Goal: Task Accomplishment & Management: Use online tool/utility

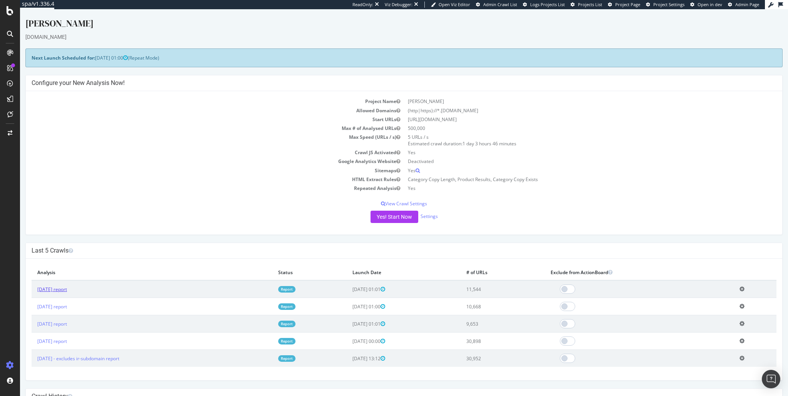
click at [63, 289] on link "2025 Aug. 3rd report" at bounding box center [52, 289] width 30 height 7
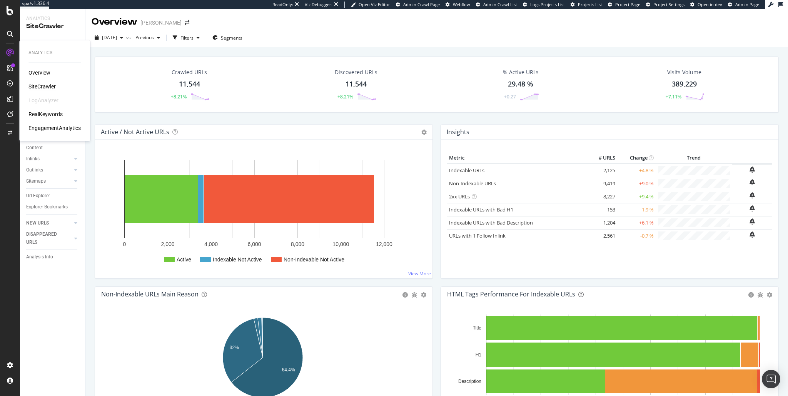
click at [46, 112] on div "RealKeywords" at bounding box center [45, 114] width 34 height 8
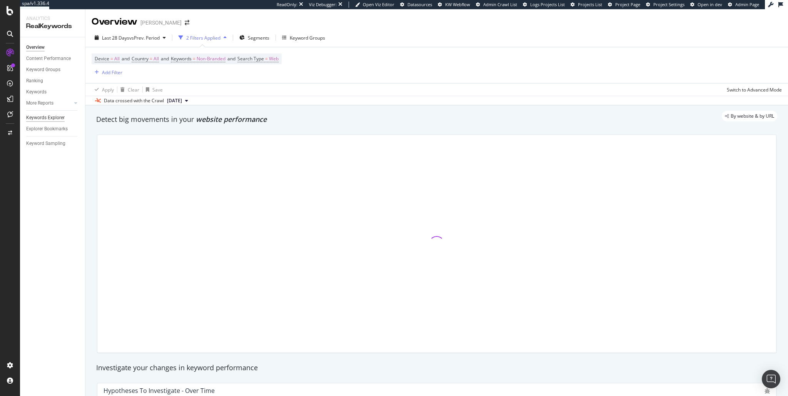
click at [54, 119] on div "Keywords Explorer" at bounding box center [45, 118] width 38 height 8
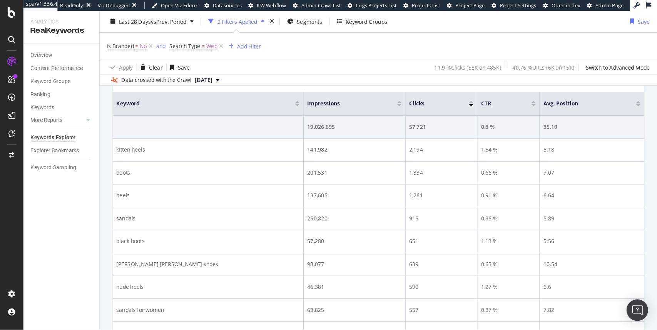
scroll to position [265, 0]
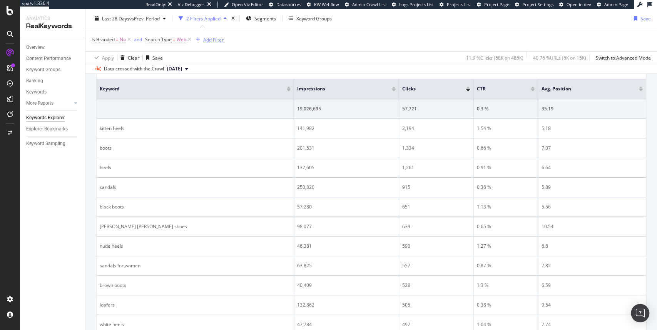
click at [212, 40] on div "Add Filter" at bounding box center [213, 39] width 20 height 7
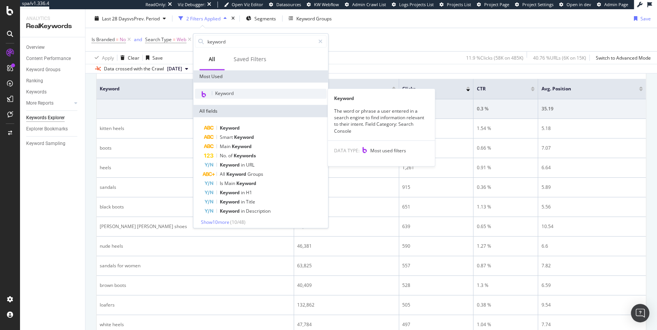
type input "keyword"
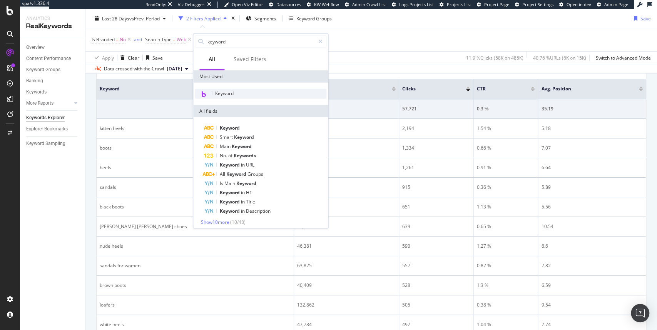
click at [230, 97] on div "Keyword" at bounding box center [261, 94] width 132 height 10
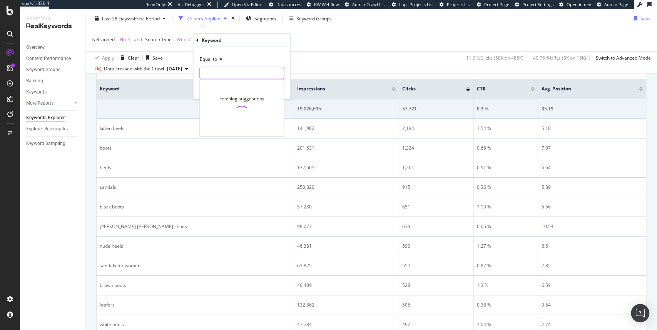
click at [225, 74] on input "text" at bounding box center [242, 73] width 84 height 12
click at [215, 60] on span "Equal to" at bounding box center [208, 59] width 17 height 7
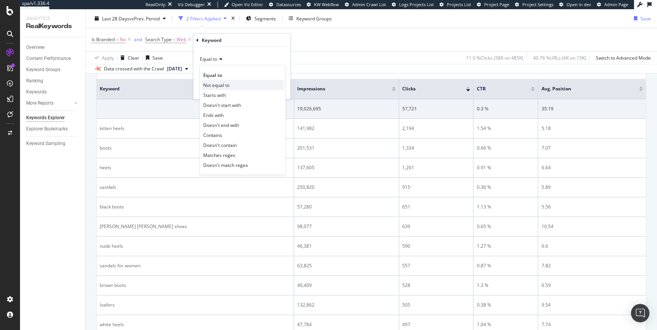
click at [216, 83] on span "Not equal to" at bounding box center [216, 85] width 26 height 7
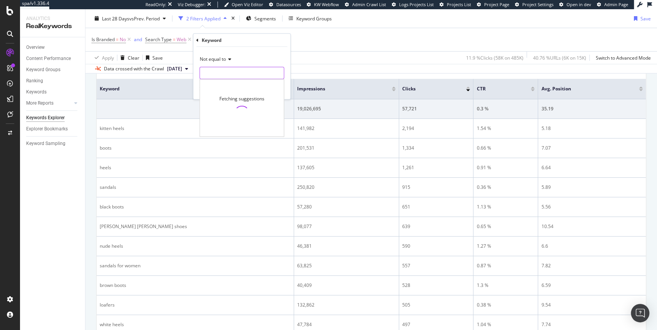
click at [219, 75] on input "text" at bounding box center [242, 73] width 84 height 12
click at [289, 72] on div "Not equal to Fetching suggestions Cancel Add filter Apply" at bounding box center [241, 73] width 97 height 52
click at [225, 58] on span "Not equal to" at bounding box center [213, 59] width 26 height 7
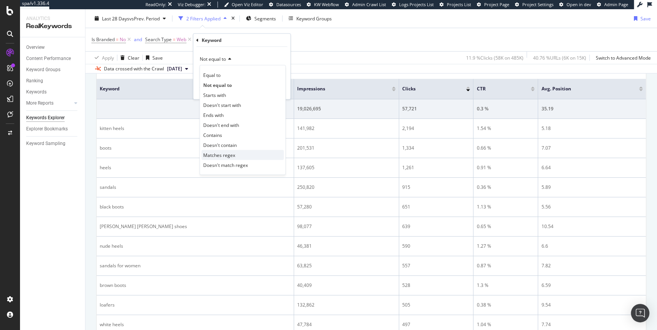
click at [220, 155] on span "Matches regex" at bounding box center [219, 155] width 32 height 7
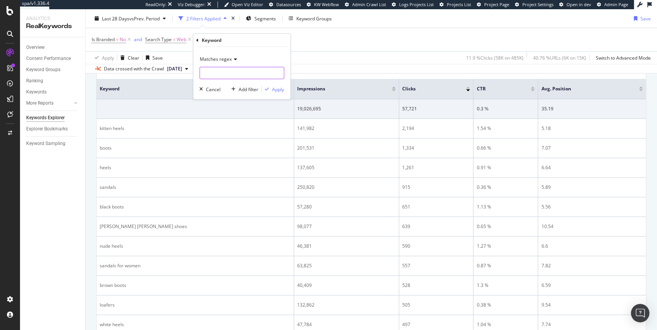
click at [218, 73] on input "text" at bounding box center [242, 73] width 84 height 12
type input "?*"
click at [223, 73] on input "?*" at bounding box center [236, 73] width 73 height 12
click at [237, 39] on div "Keyword" at bounding box center [241, 40] width 91 height 13
click at [217, 74] on input "?*" at bounding box center [236, 73] width 73 height 12
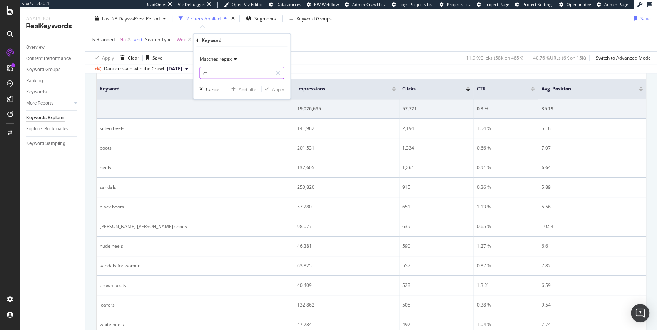
click at [234, 69] on input "?*" at bounding box center [236, 73] width 73 height 12
click at [234, 58] on icon at bounding box center [234, 59] width 5 height 5
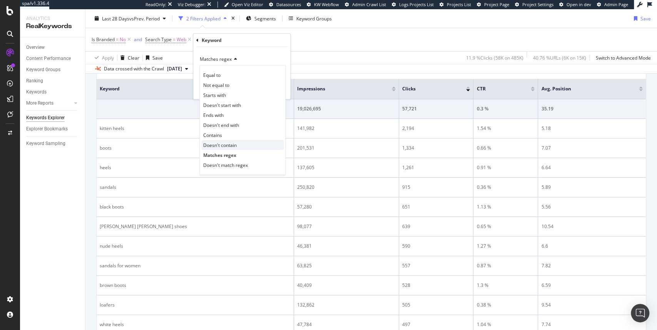
click at [230, 148] on div "Doesn't contain" at bounding box center [242, 145] width 82 height 10
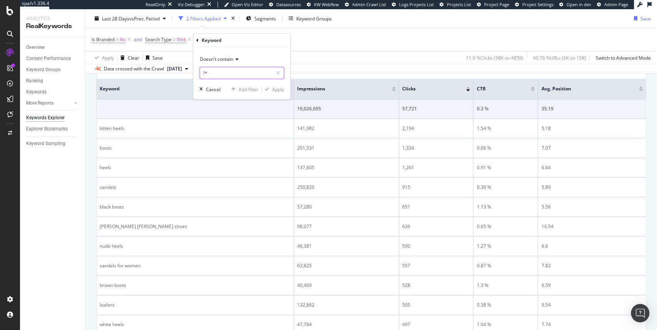
click at [232, 73] on input "?*" at bounding box center [236, 73] width 73 height 12
click at [236, 61] on icon at bounding box center [235, 59] width 5 height 5
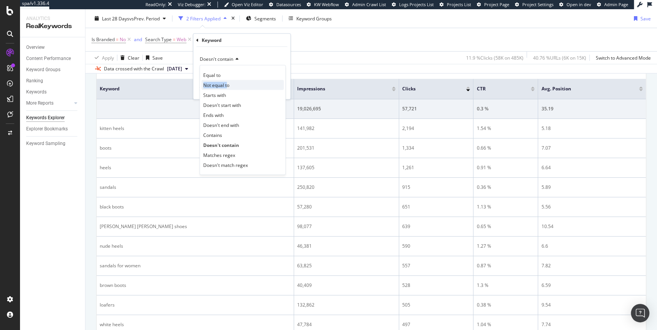
drag, startPoint x: 222, startPoint y: 76, endPoint x: 228, endPoint y: 86, distance: 11.6
click at [228, 86] on div "Equal to Not equal to Starts with Doesn't start with Ends with Doesn't end with…" at bounding box center [242, 120] width 86 height 110
click at [228, 86] on span "Not equal to" at bounding box center [216, 85] width 26 height 7
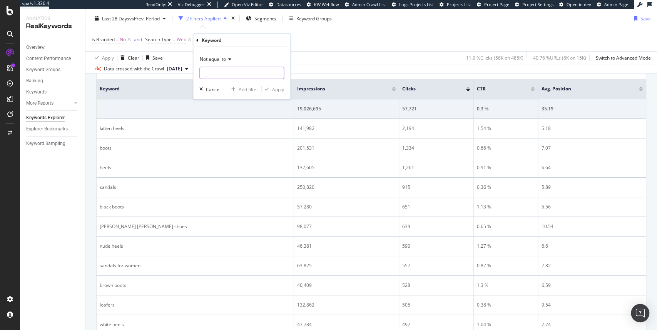
click at [232, 73] on input "text" at bounding box center [242, 73] width 84 height 12
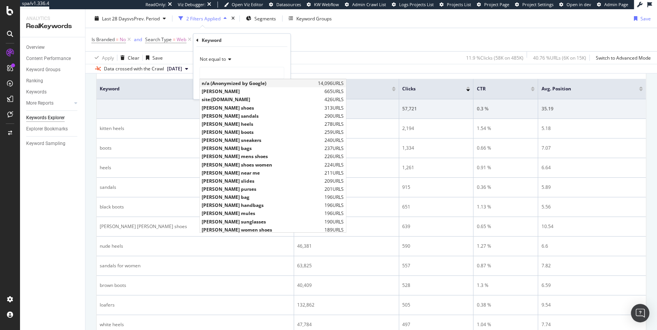
click at [235, 83] on span "n/a (Anonymized by Google)" at bounding box center [259, 83] width 114 height 7
type input "n/a (Anonymized by Google)"
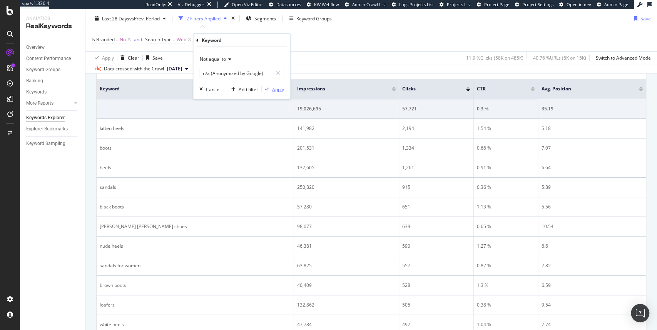
click at [281, 91] on div "Apply" at bounding box center [278, 89] width 12 height 7
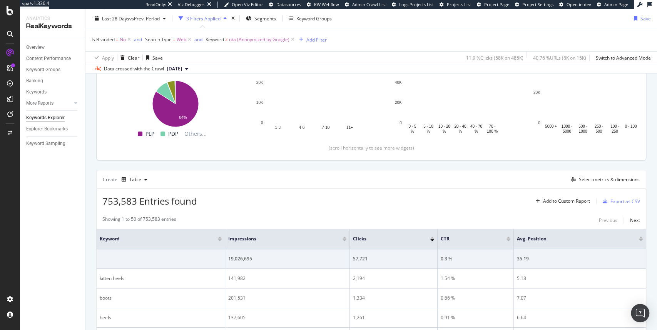
scroll to position [265, 0]
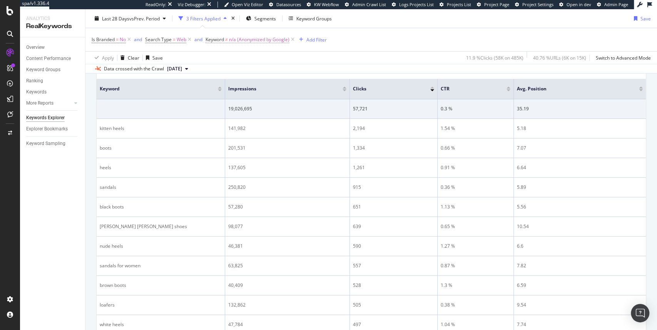
click at [245, 42] on span "n/a (Anonymized by Google)" at bounding box center [259, 39] width 60 height 11
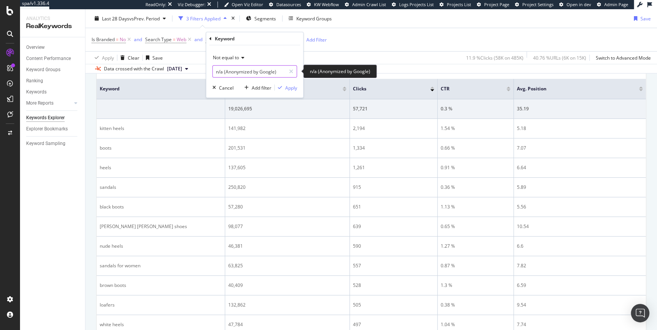
click at [246, 72] on input "n/a (Anonymized by Google)" at bounding box center [249, 71] width 73 height 12
type input "e"
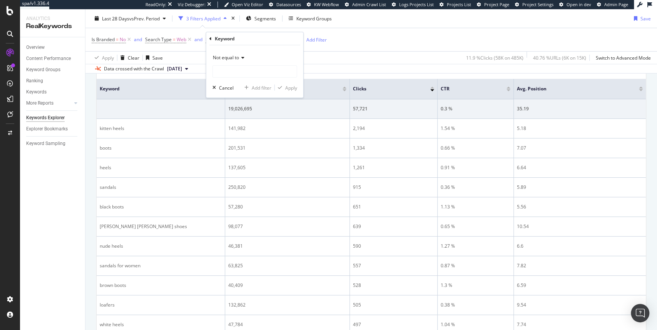
click at [257, 56] on div "Not equal to" at bounding box center [254, 58] width 85 height 12
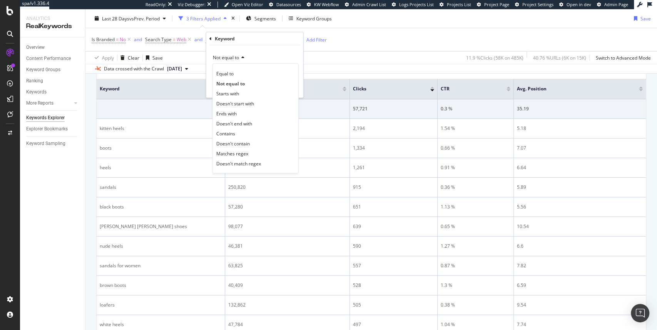
click at [278, 52] on div "Not equal to" at bounding box center [254, 58] width 85 height 12
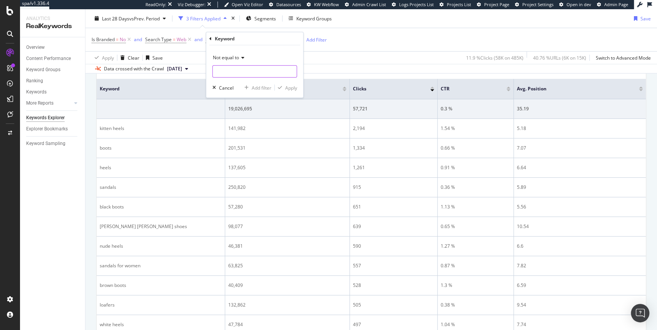
click at [270, 72] on input "text" at bounding box center [255, 71] width 84 height 12
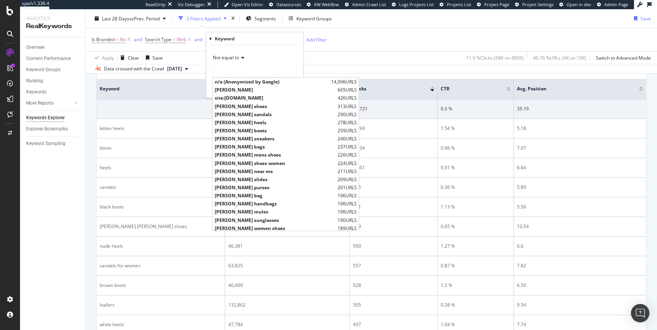
click at [263, 52] on div "Not equal to" at bounding box center [254, 58] width 85 height 12
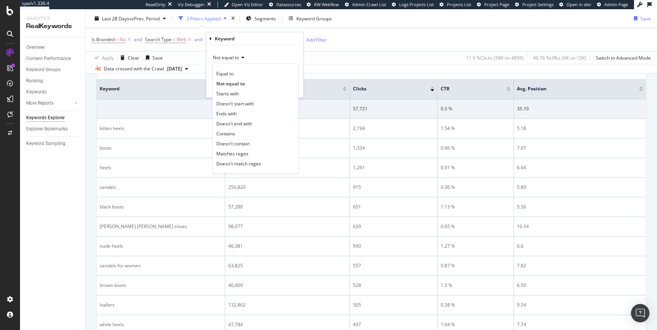
drag, startPoint x: 236, startPoint y: 58, endPoint x: 232, endPoint y: 57, distance: 4.4
click at [235, 58] on span "Not equal to" at bounding box center [226, 57] width 26 height 7
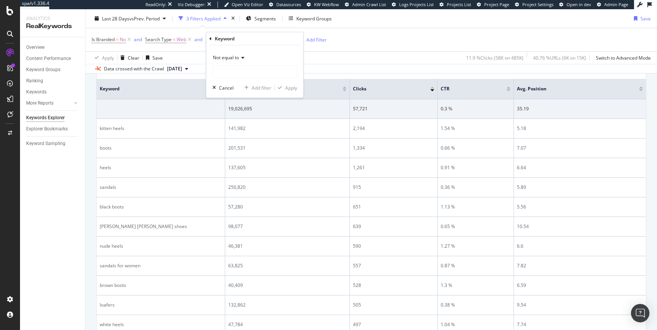
click at [235, 41] on div "Keyword" at bounding box center [254, 38] width 91 height 13
click at [242, 58] on icon at bounding box center [241, 57] width 5 height 5
click at [247, 42] on div "Keyword" at bounding box center [254, 38] width 91 height 13
click at [209, 38] on icon at bounding box center [210, 38] width 2 height 5
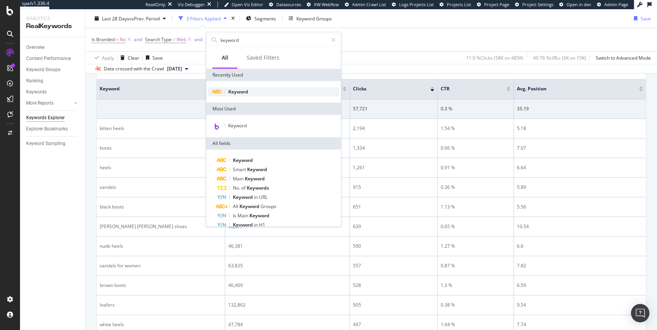
click at [242, 90] on span "Keyword" at bounding box center [238, 91] width 20 height 7
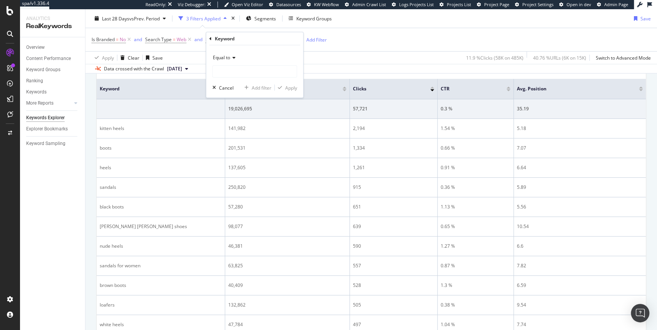
click at [230, 58] on icon at bounding box center [232, 57] width 5 height 5
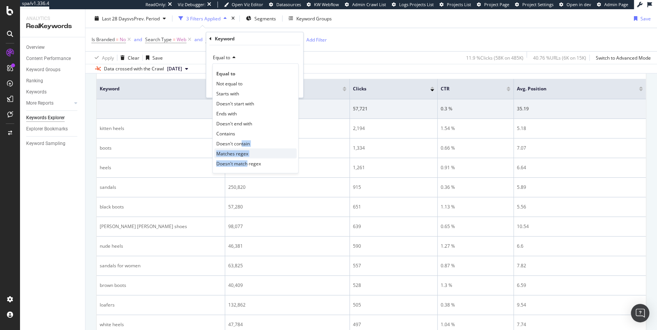
drag, startPoint x: 240, startPoint y: 142, endPoint x: 241, endPoint y: 157, distance: 15.4
click at [245, 162] on div "Equal to Not equal to Starts with Doesn't start with Ends with Doesn't end with…" at bounding box center [255, 118] width 86 height 110
click at [232, 165] on span "Doesn't match regex" at bounding box center [238, 163] width 45 height 7
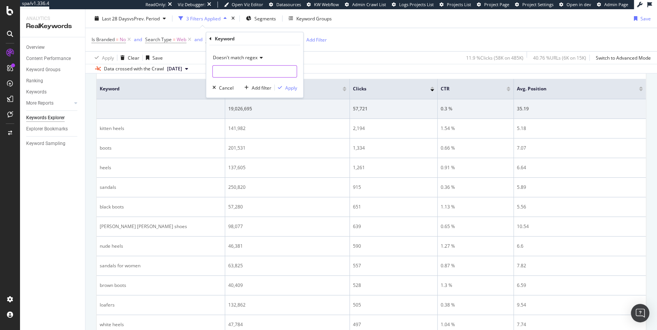
click at [230, 75] on input "text" at bounding box center [255, 71] width 84 height 12
type input "?"
type input "s"
type input "?"
type input ".*"
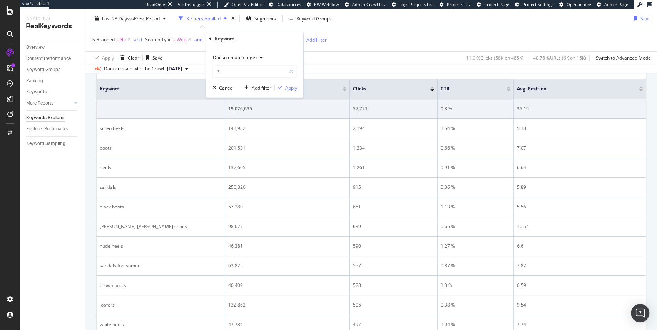
click at [293, 84] on button "Apply" at bounding box center [286, 88] width 22 height 8
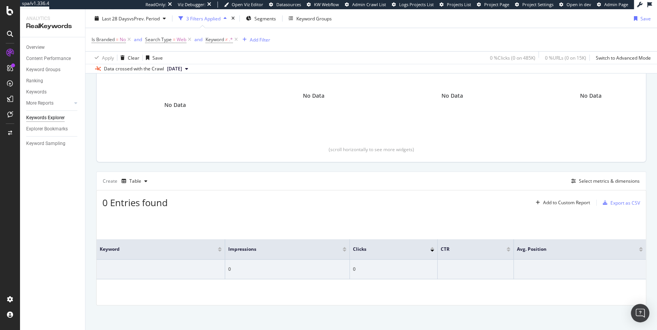
scroll to position [115, 0]
click at [224, 40] on span "Keyword" at bounding box center [214, 39] width 18 height 7
click at [252, 59] on span "Doesn't match regex" at bounding box center [235, 57] width 45 height 7
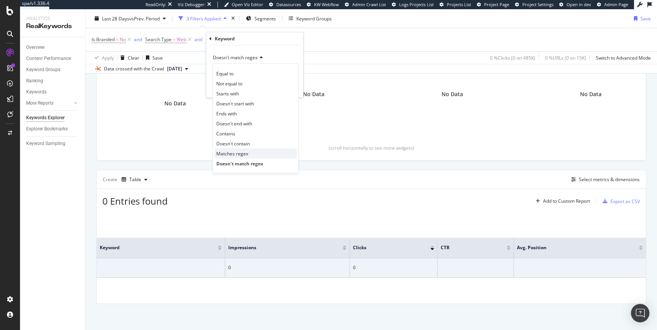
click at [238, 153] on span "Matches regex" at bounding box center [232, 153] width 32 height 7
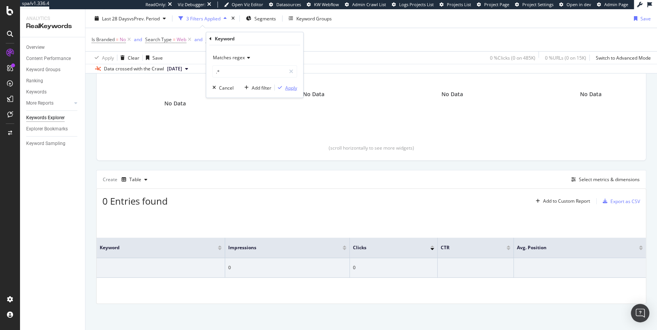
click at [289, 87] on div "Apply" at bounding box center [291, 87] width 12 height 7
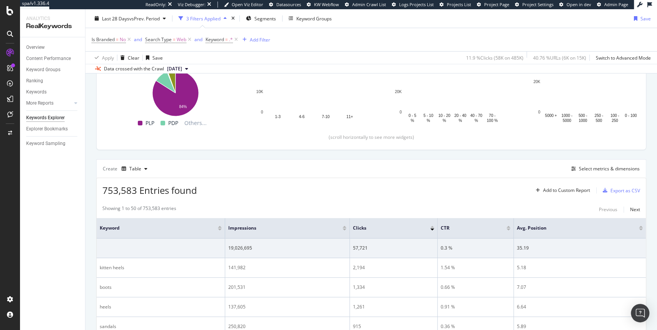
scroll to position [130, 0]
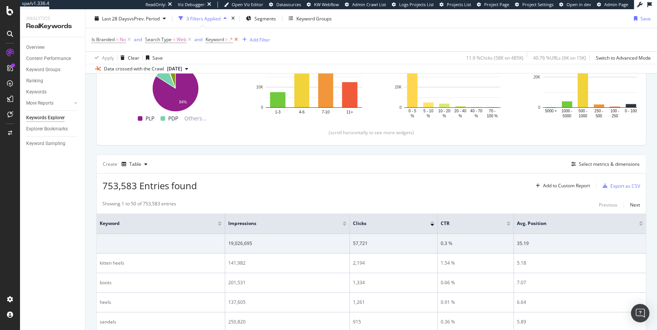
click at [236, 40] on icon at bounding box center [236, 40] width 7 height 8
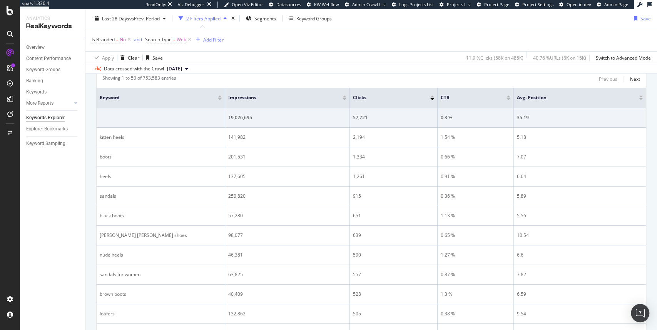
scroll to position [245, 0]
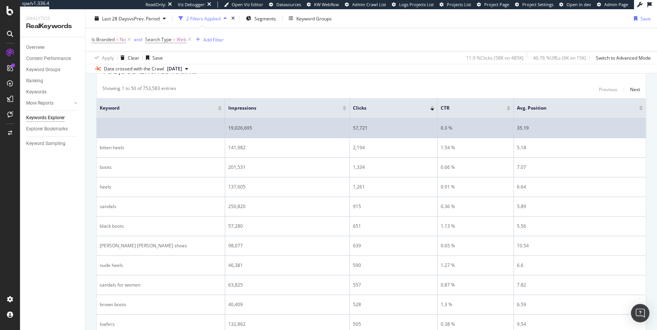
click at [125, 124] on td at bounding box center [161, 128] width 129 height 20
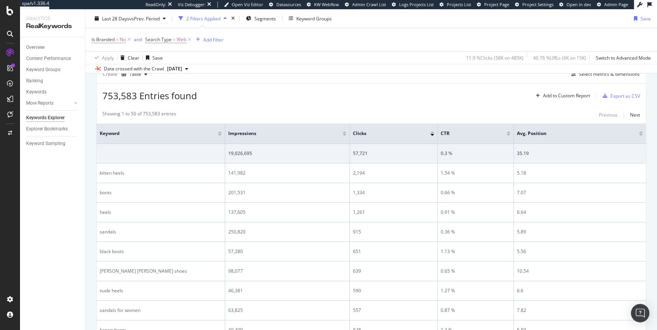
scroll to position [207, 0]
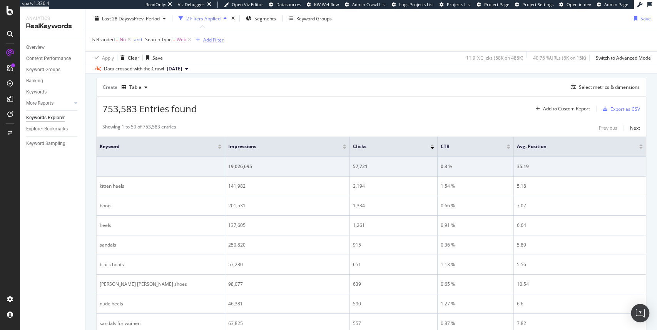
click at [221, 39] on div "Add Filter" at bounding box center [213, 39] width 20 height 7
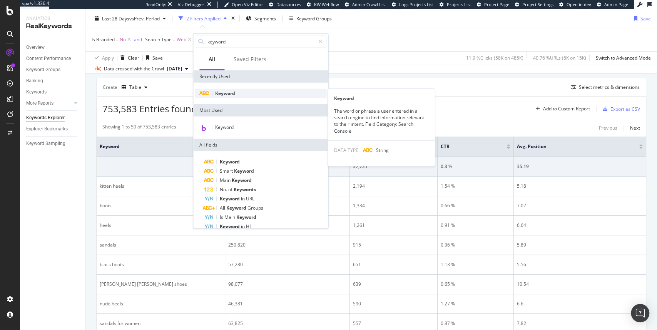
click at [226, 92] on span "Keyword" at bounding box center [225, 93] width 20 height 7
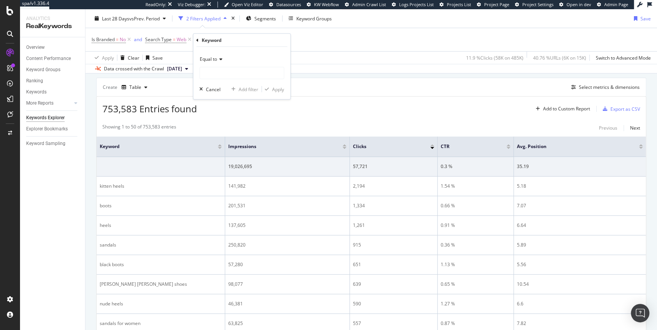
click at [222, 62] on div "Equal to" at bounding box center [241, 59] width 85 height 12
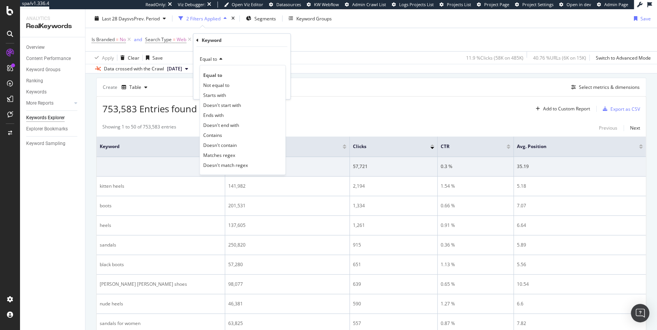
click at [322, 94] on div "Create Table Select metrics & dimensions" at bounding box center [371, 87] width 550 height 18
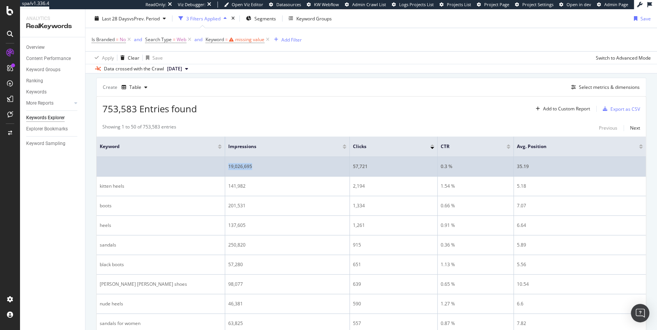
drag, startPoint x: 251, startPoint y: 166, endPoint x: 225, endPoint y: 165, distance: 26.2
click at [225, 165] on tr "19,026,695 57,721 0.3 % 35.19" at bounding box center [371, 167] width 549 height 20
copy tr "19,026,695"
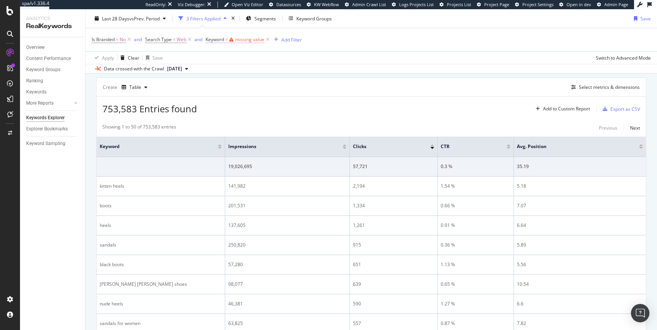
click at [245, 39] on div "missing value" at bounding box center [249, 39] width 29 height 7
click at [209, 39] on div "Keyword Equal to Cancel Add filter Apply" at bounding box center [254, 64] width 97 height 65
click at [210, 38] on icon at bounding box center [210, 38] width 2 height 5
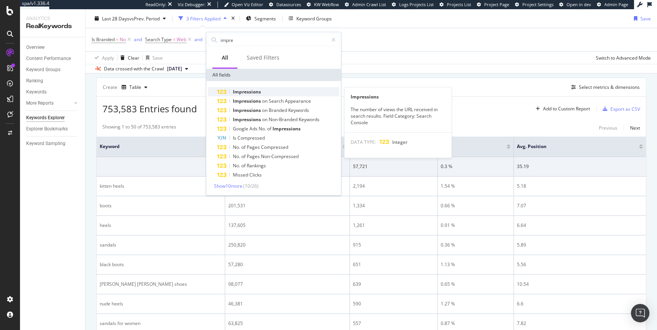
type input "impre"
click at [248, 92] on span "Impressions" at bounding box center [247, 91] width 28 height 7
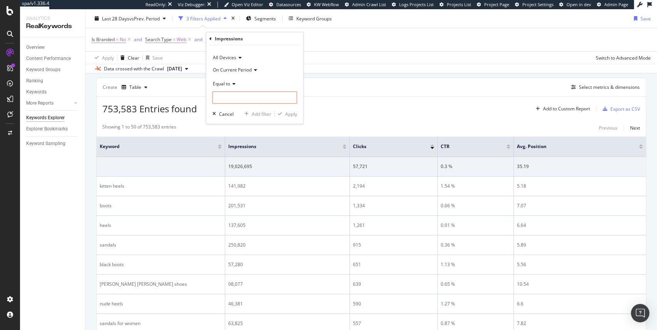
click at [227, 82] on span "Equal to" at bounding box center [221, 83] width 17 height 7
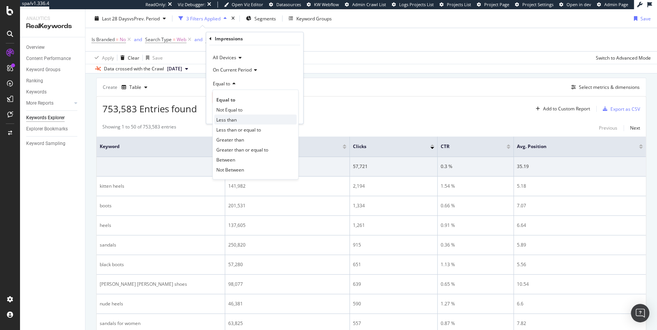
click at [231, 121] on span "Less than" at bounding box center [226, 119] width 20 height 7
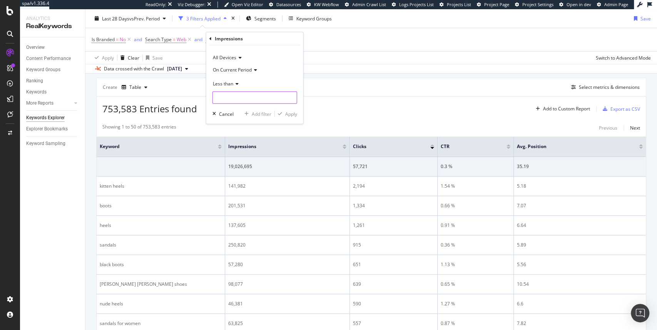
click at [240, 99] on input "number" at bounding box center [254, 98] width 85 height 12
paste input "19026695"
type input "19026695"
click at [295, 110] on div "Apply" at bounding box center [291, 113] width 12 height 7
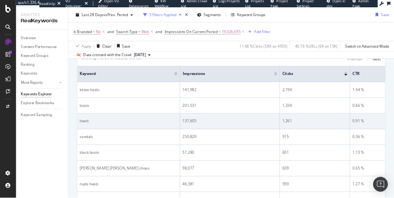
scroll to position [261, 0]
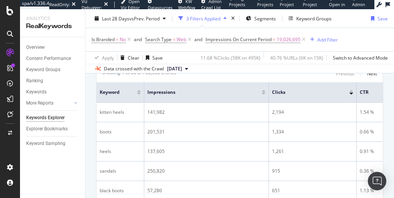
drag, startPoint x: 225, startPoint y: 85, endPoint x: 142, endPoint y: 87, distance: 82.3
click at [142, 87] on span at bounding box center [143, 92] width 5 height 20
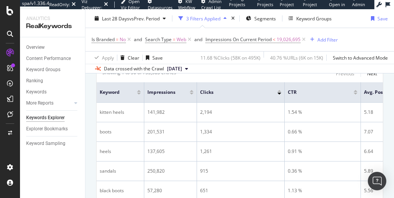
drag, startPoint x: 268, startPoint y: 85, endPoint x: 182, endPoint y: 87, distance: 86.2
click at [182, 87] on th "Impressions" at bounding box center [170, 92] width 53 height 20
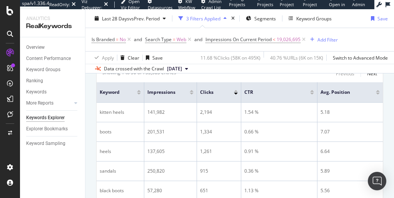
click at [220, 89] on th "Clicks" at bounding box center [219, 92] width 44 height 20
drag, startPoint x: 317, startPoint y: 85, endPoint x: 261, endPoint y: 90, distance: 56.8
click at [258, 91] on th "CTR" at bounding box center [268, 92] width 52 height 20
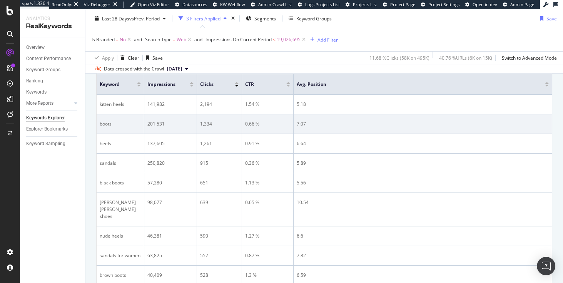
scroll to position [259, 0]
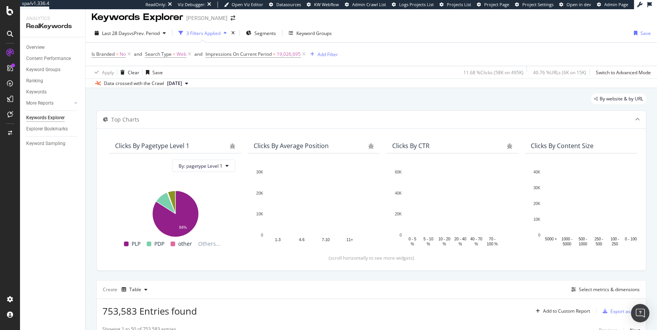
scroll to position [0, 0]
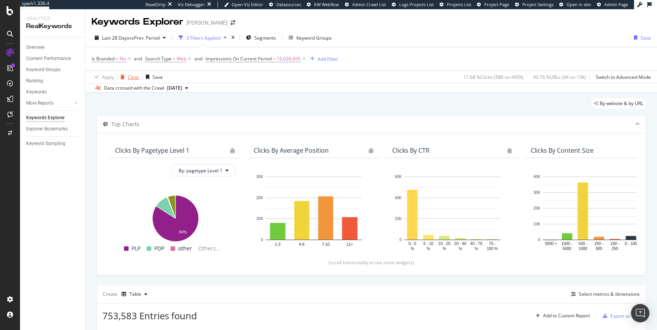
click at [137, 78] on div "Clear" at bounding box center [134, 77] width 12 height 7
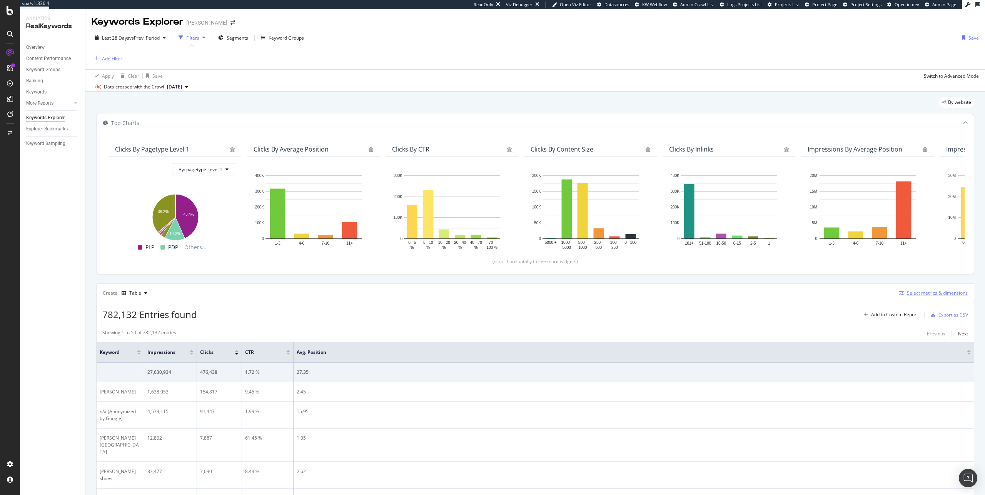
click at [788, 292] on div "Select metrics & dimensions" at bounding box center [937, 293] width 61 height 7
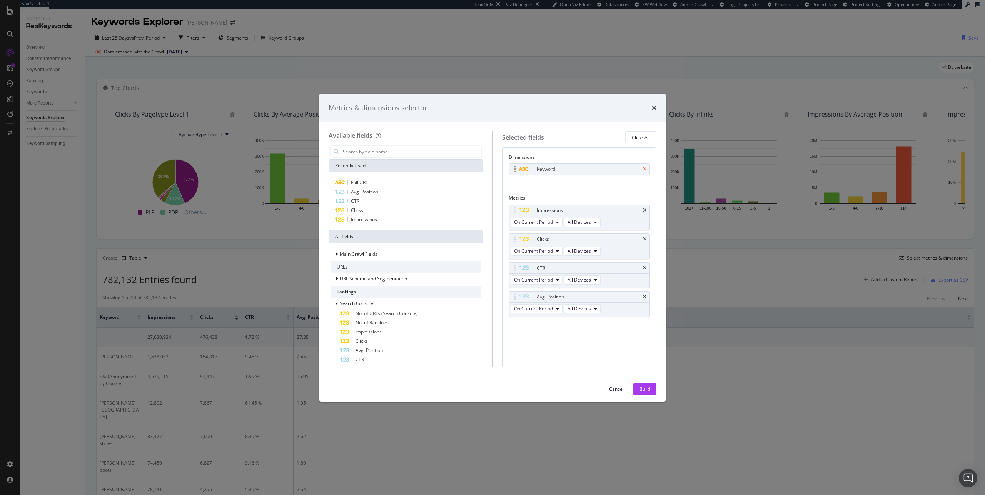
click at [646, 169] on icon "times" at bounding box center [644, 169] width 3 height 5
click at [386, 149] on input "modal" at bounding box center [411, 152] width 139 height 12
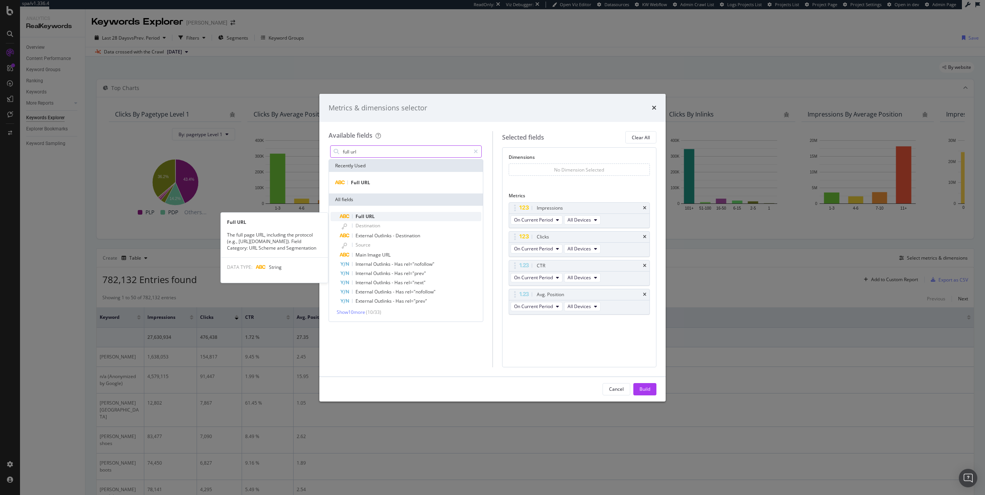
type input "full url"
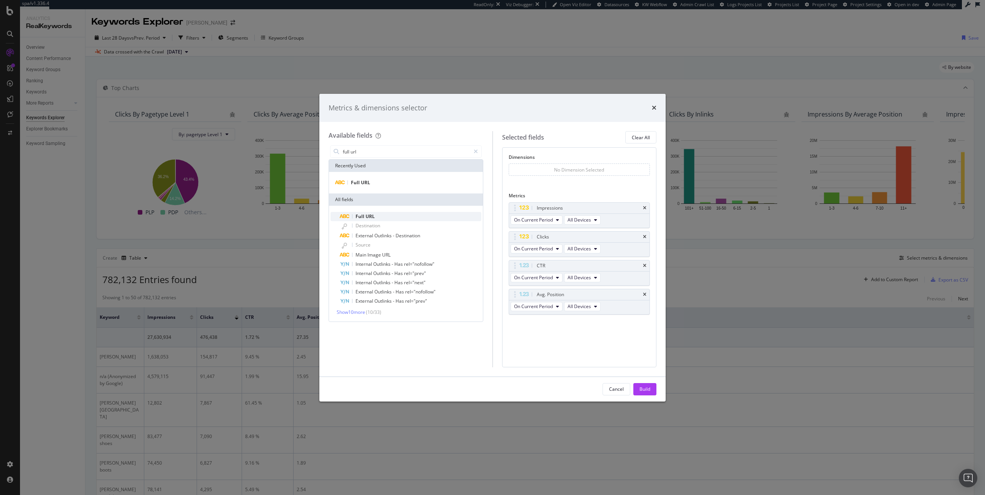
click at [368, 215] on span "URL" at bounding box center [369, 216] width 9 height 7
click at [361, 315] on span "Show 10 more" at bounding box center [351, 312] width 28 height 7
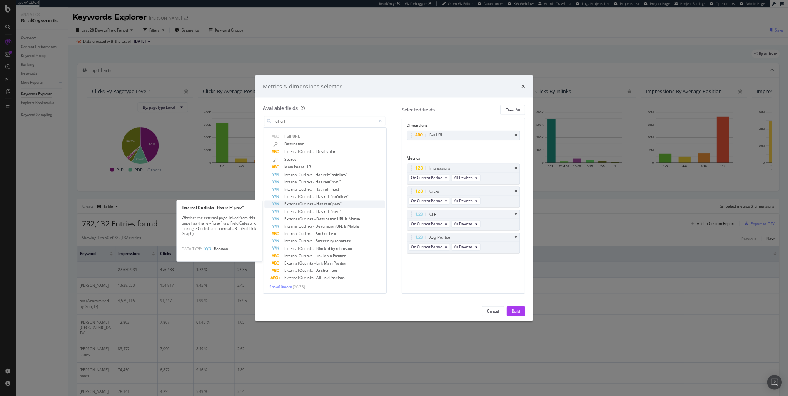
scroll to position [47, 0]
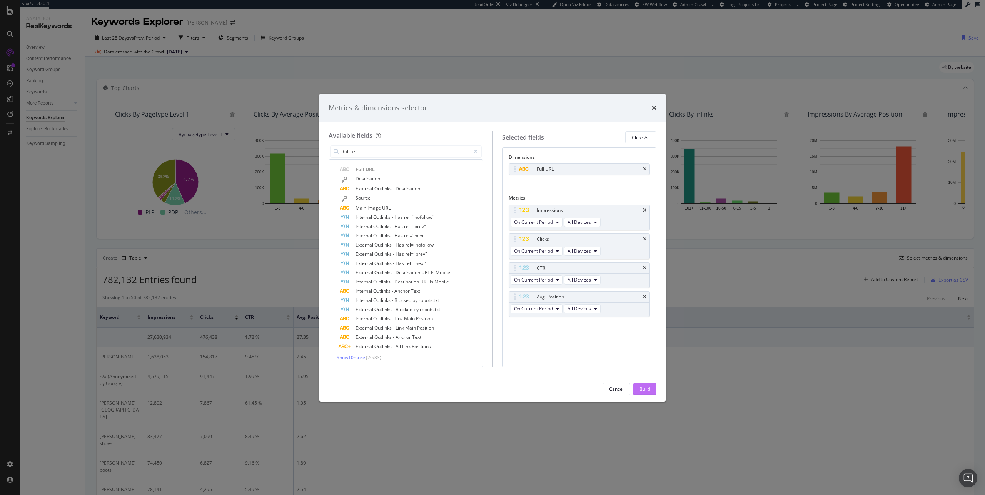
click at [643, 389] on div "Build" at bounding box center [644, 389] width 11 height 7
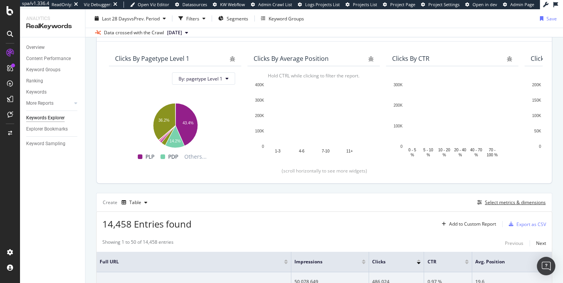
scroll to position [85, 0]
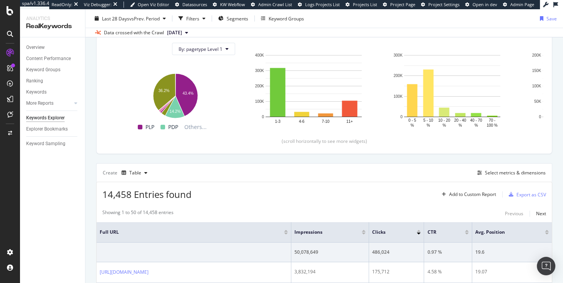
click at [365, 228] on div "Impressions" at bounding box center [329, 232] width 71 height 8
click at [365, 230] on div at bounding box center [364, 231] width 4 height 2
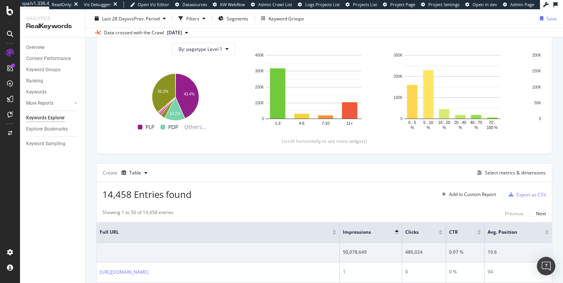
click at [396, 232] on div at bounding box center [397, 233] width 4 height 2
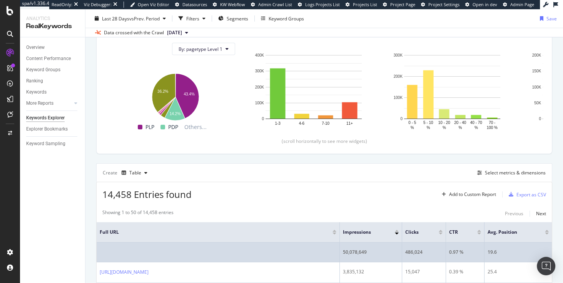
click at [355, 250] on div "50,078,649" at bounding box center [371, 252] width 56 height 7
copy div "50,078,649"
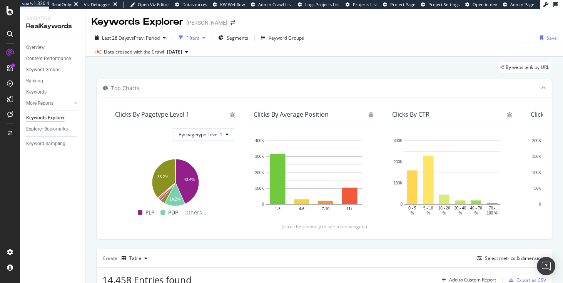
click at [190, 38] on div "Filters" at bounding box center [192, 38] width 13 height 7
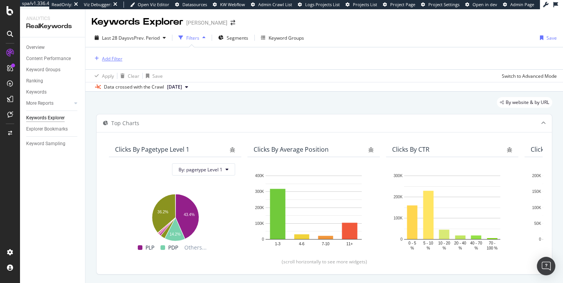
click at [110, 58] on div "Add Filter" at bounding box center [112, 58] width 20 height 7
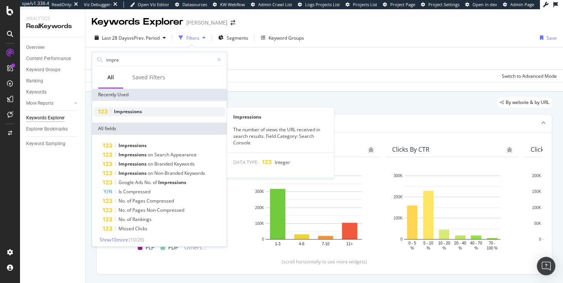
type input "impre"
click at [128, 113] on span "Impressions" at bounding box center [128, 111] width 28 height 7
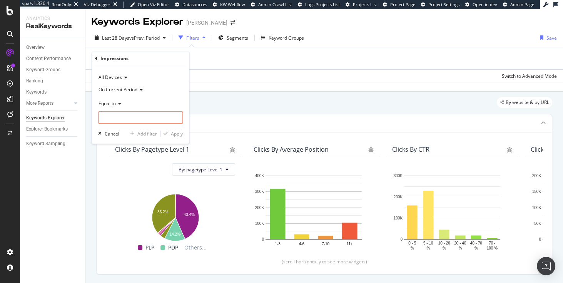
click at [112, 104] on span "Equal to" at bounding box center [106, 103] width 17 height 7
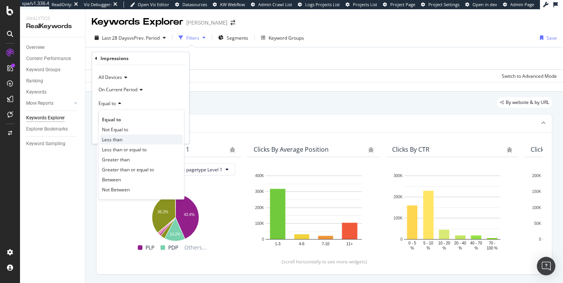
click at [112, 138] on span "Less than" at bounding box center [112, 139] width 20 height 7
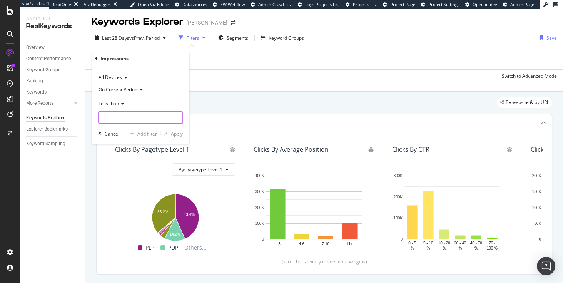
click at [128, 120] on input "number" at bounding box center [140, 117] width 85 height 12
paste input "50078649"
type input "50078649"
click at [182, 135] on div "Apply" at bounding box center [177, 133] width 12 height 7
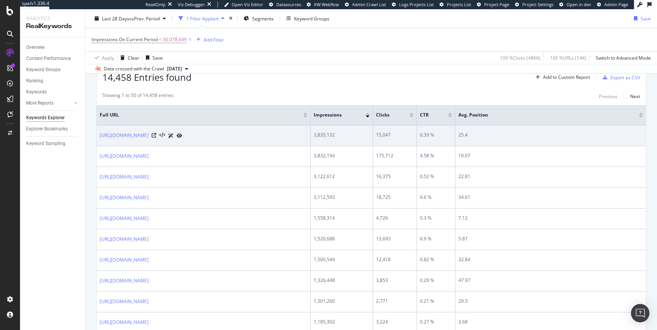
scroll to position [246, 0]
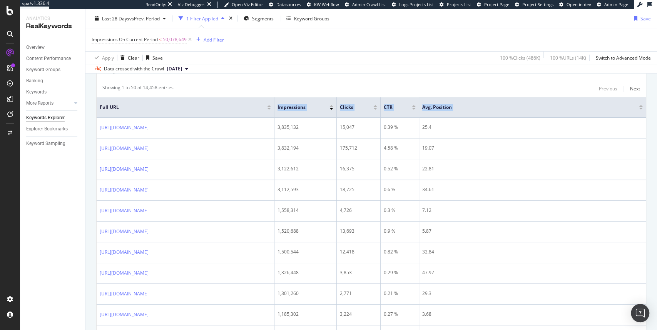
drag, startPoint x: 339, startPoint y: 107, endPoint x: 93, endPoint y: 121, distance: 246.6
drag, startPoint x: 264, startPoint y: 103, endPoint x: 275, endPoint y: 107, distance: 12.3
click at [278, 103] on tr "Full URL Impressions Clicks CTR Avg. Position" at bounding box center [371, 107] width 549 height 20
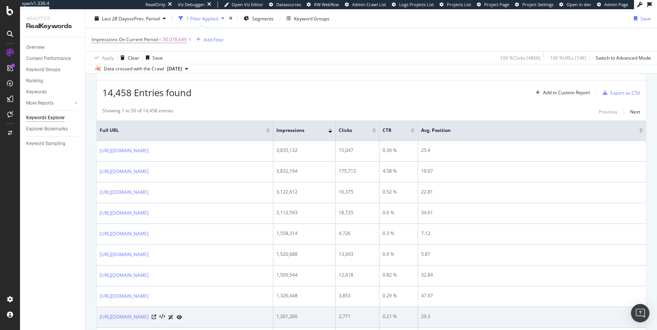
scroll to position [231, 0]
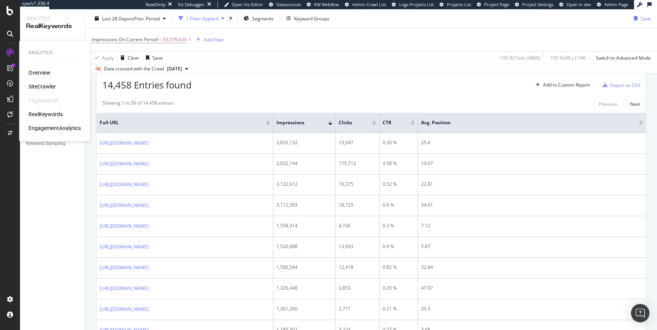
click at [37, 88] on div "SiteCrawler" at bounding box center [41, 87] width 27 height 8
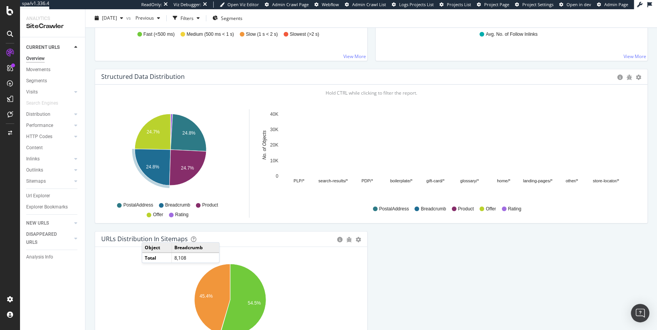
scroll to position [793, 0]
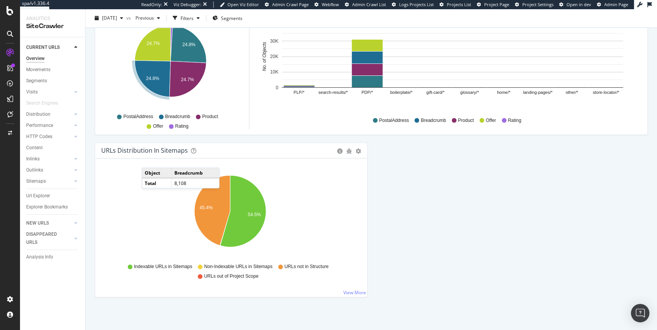
click at [155, 212] on icon "45.4% 54.5%" at bounding box center [230, 215] width 258 height 89
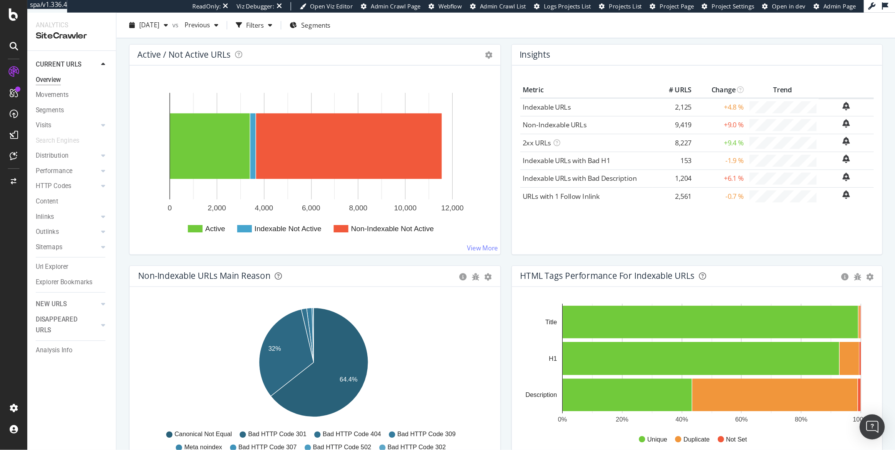
scroll to position [85, 0]
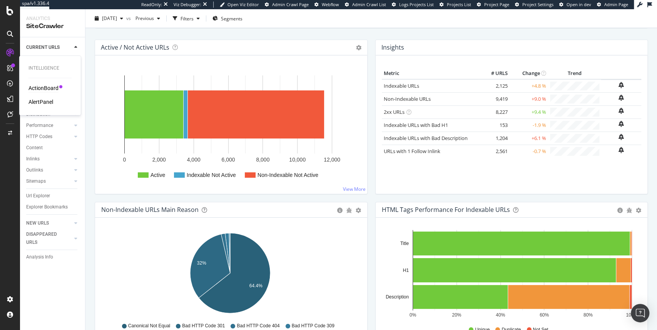
click at [40, 87] on div "ActionBoard" at bounding box center [43, 88] width 30 height 8
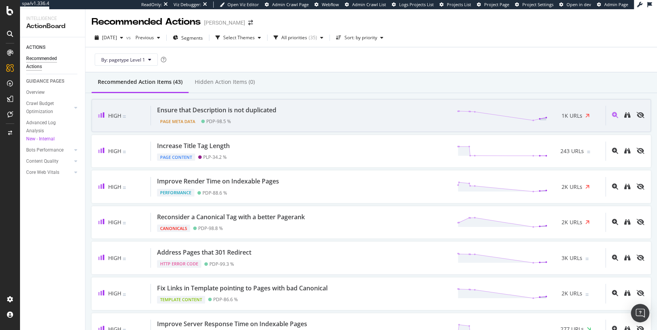
click at [245, 111] on div "Ensure that Description is not duplicated" at bounding box center [216, 110] width 119 height 9
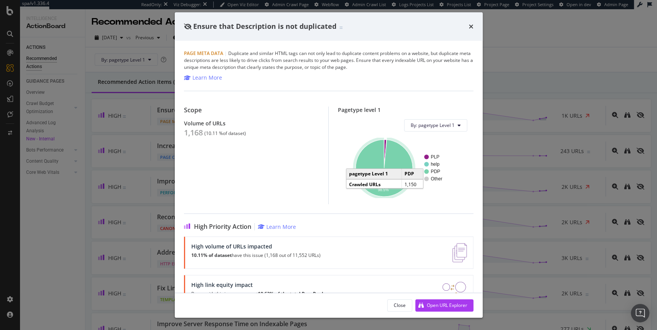
click at [401, 162] on icon "A chart." at bounding box center [383, 168] width 57 height 57
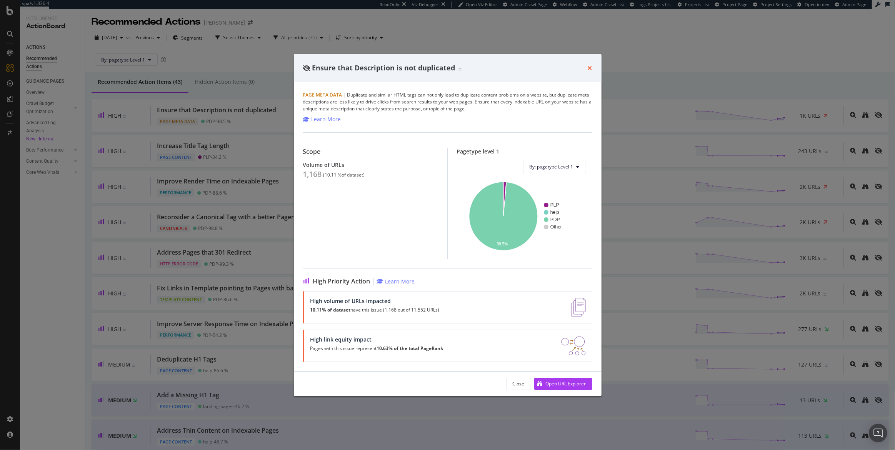
click at [589, 70] on icon "times" at bounding box center [590, 68] width 5 height 6
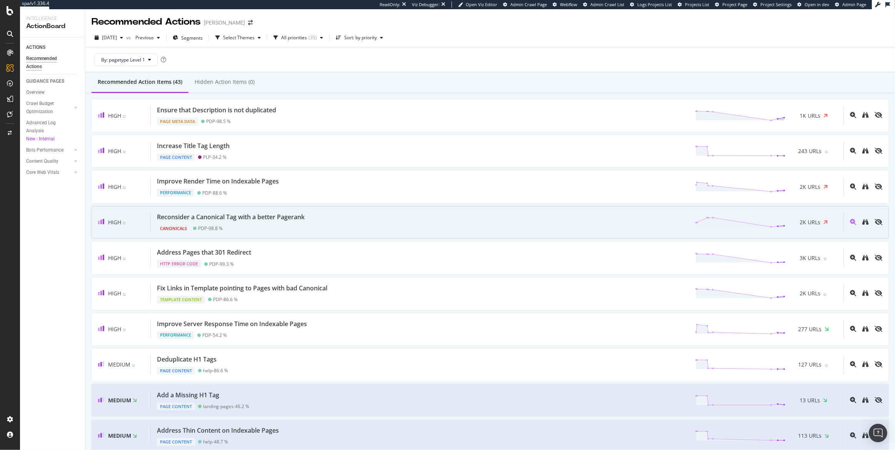
click at [169, 228] on div "Canonicals" at bounding box center [173, 229] width 33 height 8
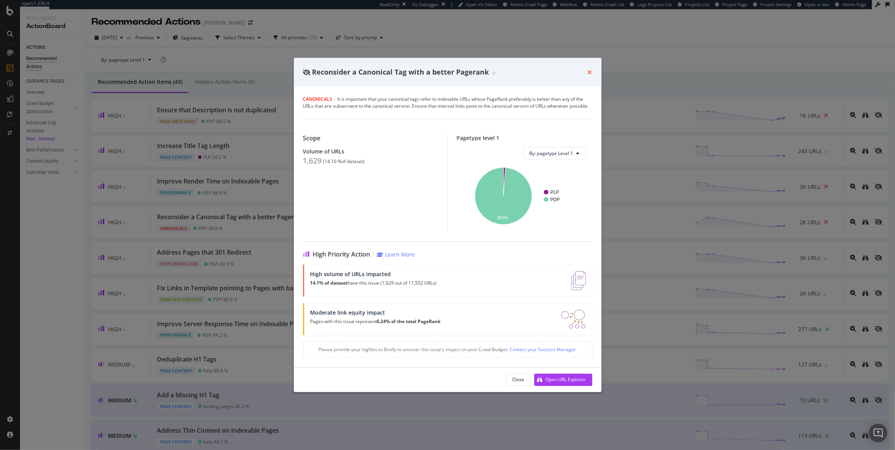
click at [591, 71] on icon "times" at bounding box center [590, 72] width 5 height 6
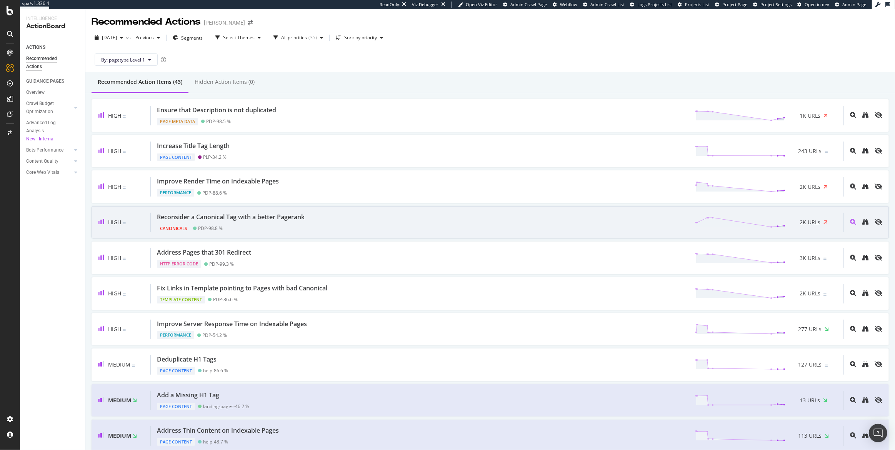
click at [276, 221] on div "Reconsider a Canonical Tag with a better Pagerank" at bounding box center [231, 217] width 148 height 9
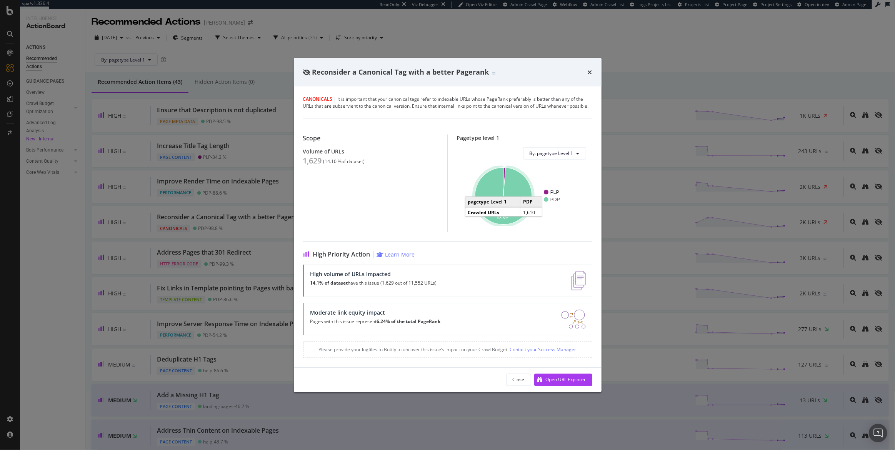
click at [489, 182] on icon "A chart." at bounding box center [503, 195] width 57 height 57
click at [589, 72] on icon "times" at bounding box center [590, 72] width 5 height 6
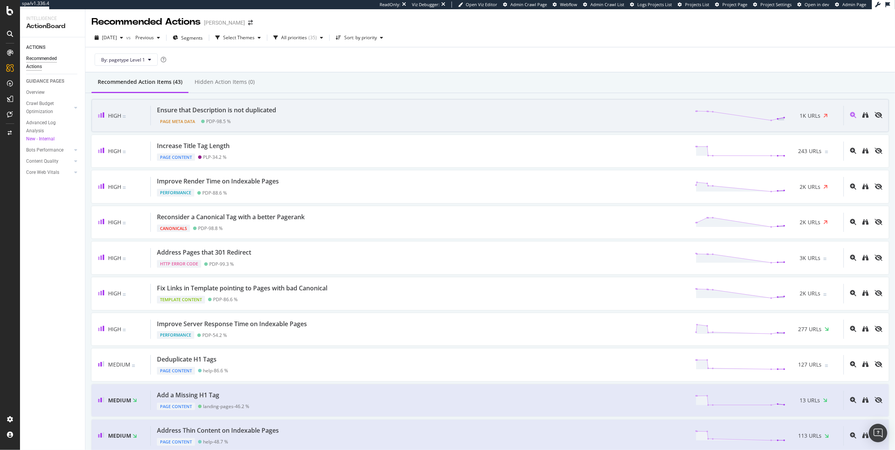
click at [245, 117] on div "Page Meta Data PDP - 98.5 %" at bounding box center [218, 120] width 122 height 11
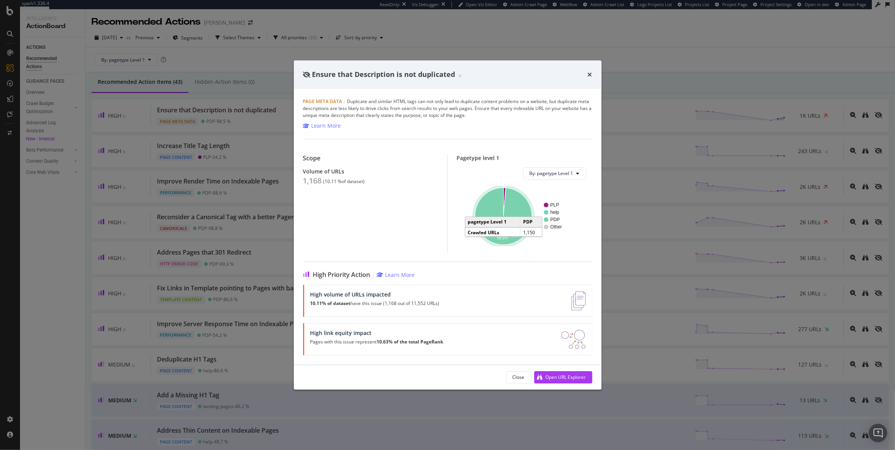
click at [520, 207] on icon "A chart." at bounding box center [503, 216] width 57 height 57
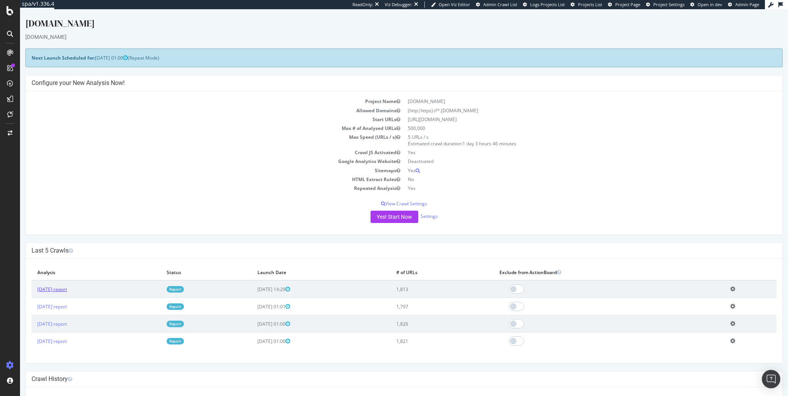
click at [54, 288] on link "[DATE] report" at bounding box center [52, 289] width 30 height 7
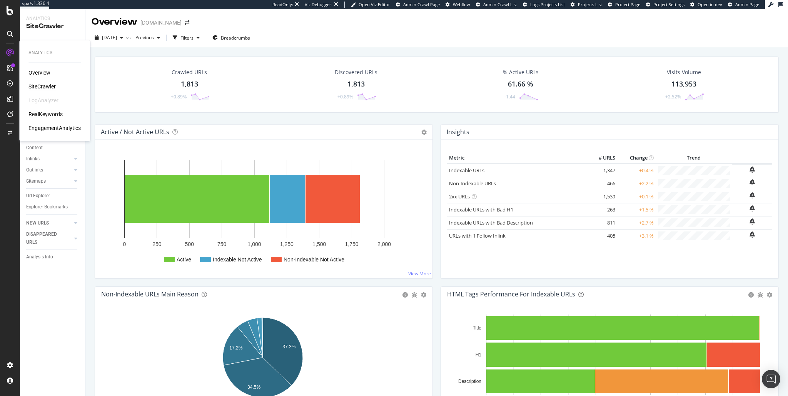
click at [50, 112] on div "RealKeywords" at bounding box center [45, 114] width 34 height 8
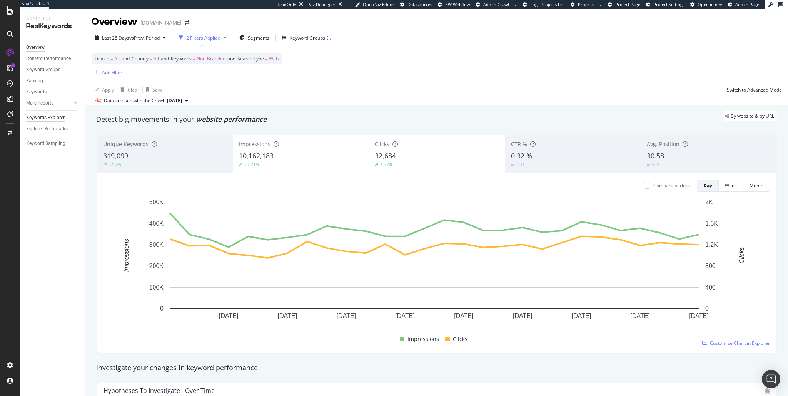
click at [39, 117] on div "Keywords Explorer" at bounding box center [45, 118] width 38 height 8
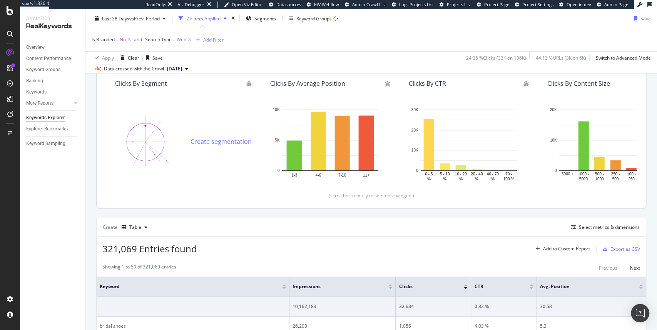
scroll to position [108, 0]
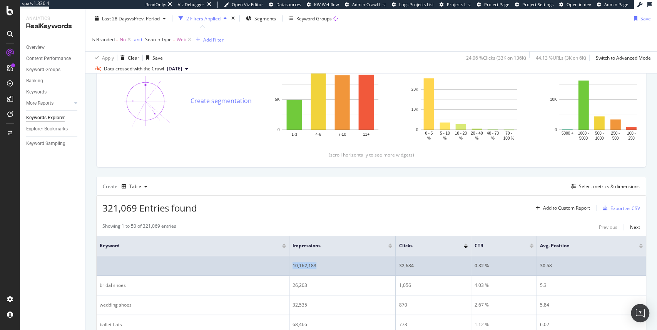
drag, startPoint x: 277, startPoint y: 265, endPoint x: 249, endPoint y: 264, distance: 27.7
click at [289, 264] on td "10,162,183" at bounding box center [342, 266] width 107 height 20
copy div "10,162,183"
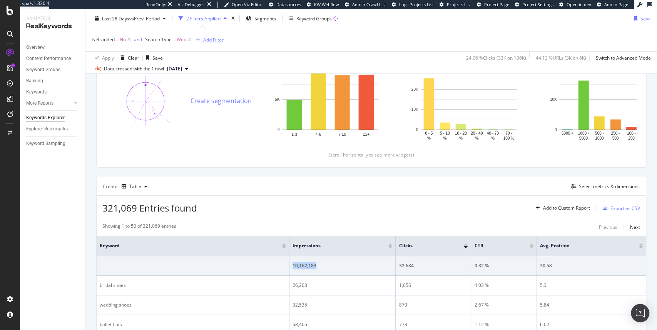
click at [206, 40] on div "Add Filter" at bounding box center [213, 39] width 20 height 7
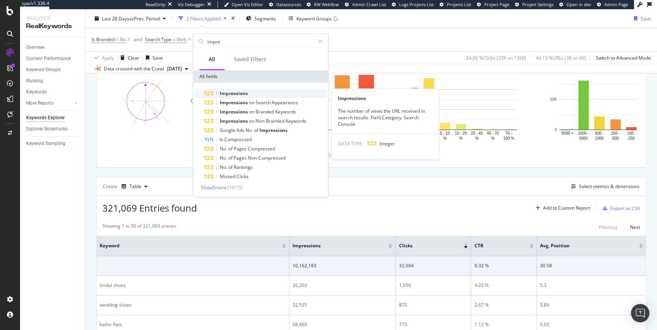
type input "impre"
click at [237, 95] on span "Impressions" at bounding box center [234, 93] width 28 height 7
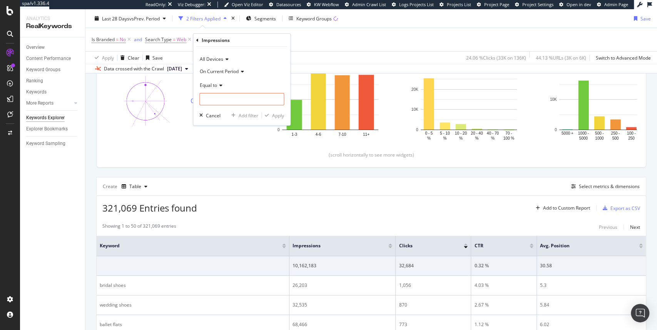
click at [215, 85] on span "Equal to" at bounding box center [208, 85] width 17 height 7
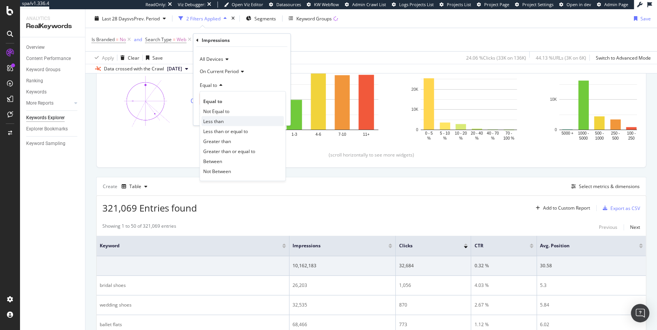
click at [217, 119] on span "Less than" at bounding box center [213, 121] width 20 height 7
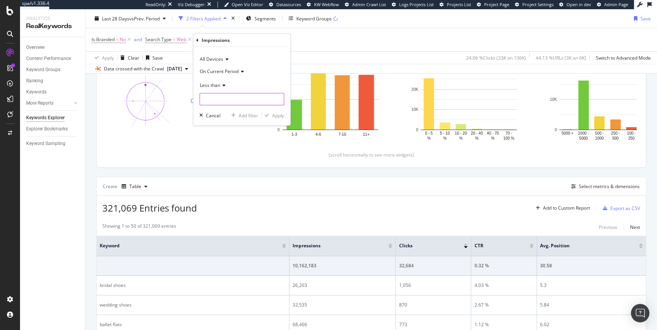
click at [230, 98] on input "number" at bounding box center [241, 99] width 85 height 12
paste input "10162183"
type input "10162183"
click at [281, 113] on div "Apply" at bounding box center [278, 115] width 12 height 7
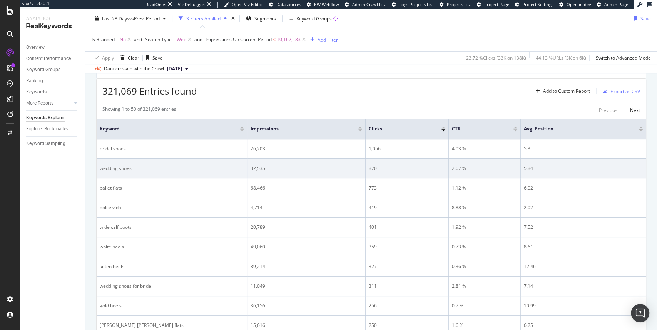
scroll to position [223, 0]
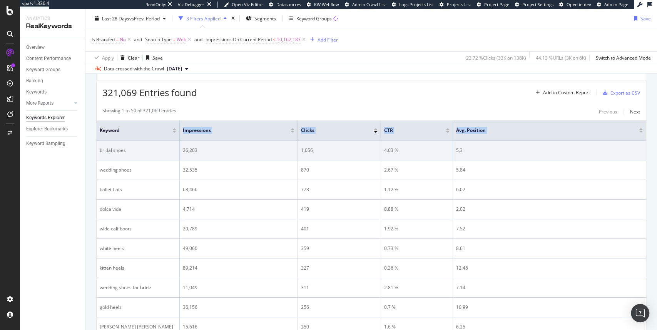
drag, startPoint x: 245, startPoint y: 128, endPoint x: 142, endPoint y: 141, distance: 104.0
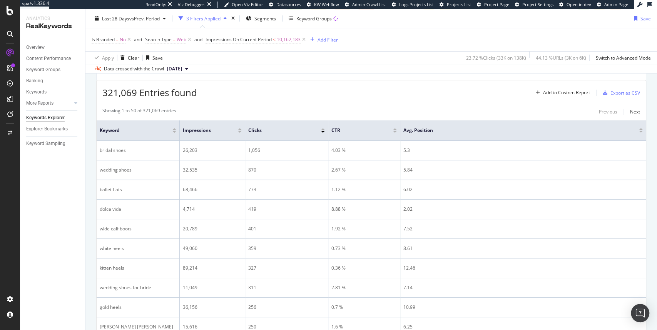
drag, startPoint x: 297, startPoint y: 126, endPoint x: 222, endPoint y: 137, distance: 75.7
click at [222, 137] on th "Impressions" at bounding box center [212, 130] width 65 height 20
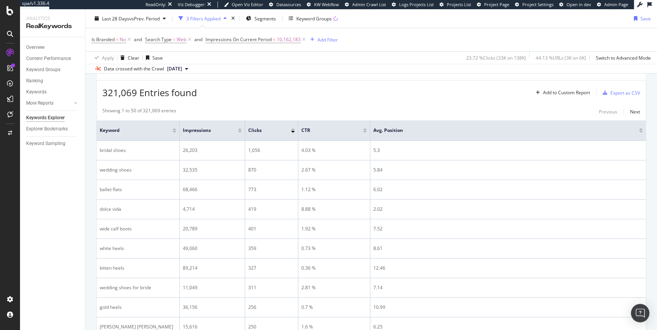
click at [277, 133] on th "Clicks" at bounding box center [271, 130] width 53 height 20
drag, startPoint x: 369, startPoint y: 126, endPoint x: 338, endPoint y: 130, distance: 31.4
click at [326, 132] on th "CTR" at bounding box center [323, 130] width 51 height 20
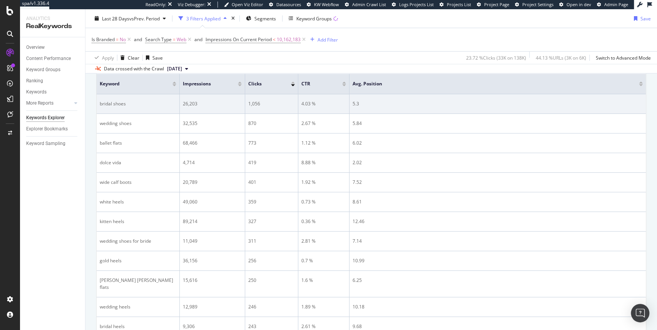
scroll to position [269, 0]
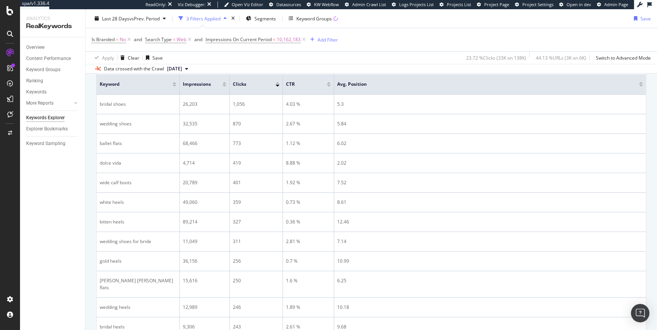
drag, startPoint x: 243, startPoint y: 78, endPoint x: 232, endPoint y: 79, distance: 11.2
click at [214, 80] on th "Impressions" at bounding box center [205, 84] width 50 height 20
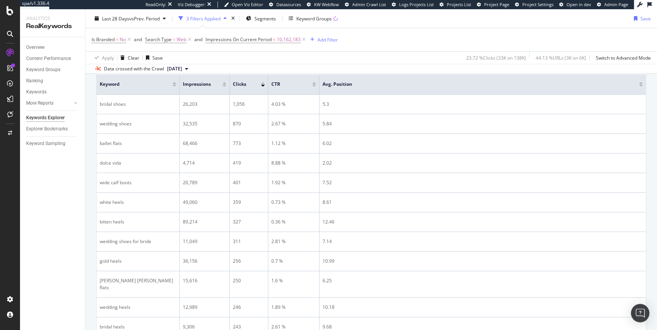
drag, startPoint x: 282, startPoint y: 77, endPoint x: 261, endPoint y: 77, distance: 21.5
click at [261, 77] on th "Clicks" at bounding box center [249, 84] width 38 height 20
drag, startPoint x: 317, startPoint y: 78, endPoint x: 300, endPoint y: 76, distance: 17.4
click at [305, 79] on span at bounding box center [307, 84] width 5 height 20
click at [128, 57] on div "Clear" at bounding box center [134, 57] width 12 height 7
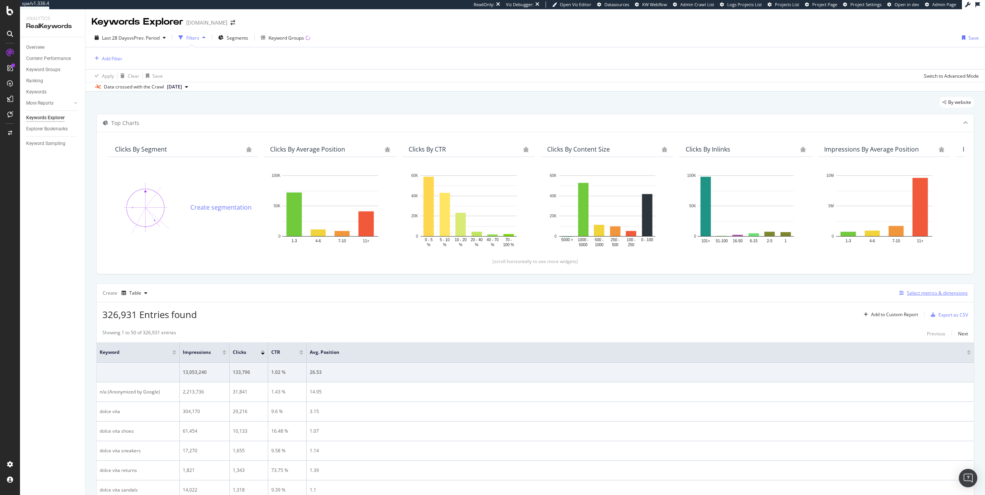
click at [788, 293] on div "Select metrics & dimensions" at bounding box center [937, 293] width 61 height 7
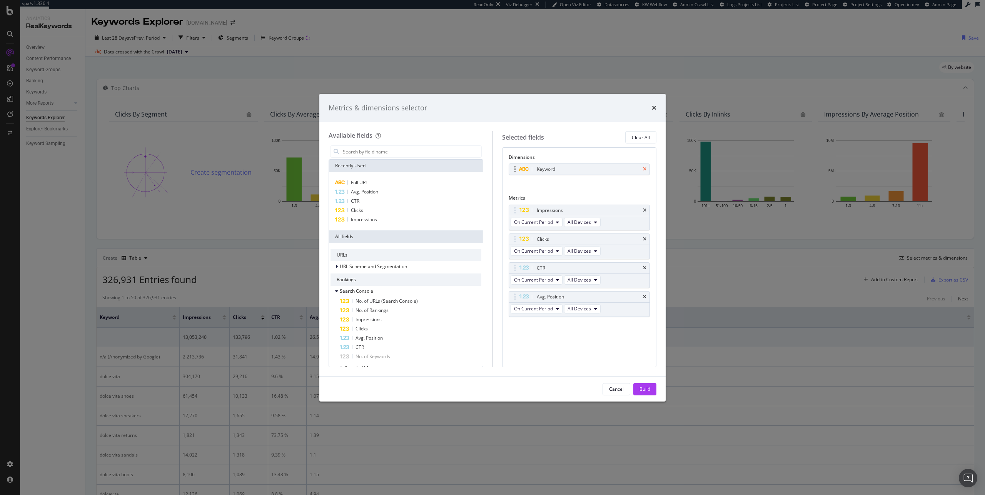
click at [644, 169] on icon "times" at bounding box center [644, 169] width 3 height 5
click at [358, 185] on span "Full URL" at bounding box center [359, 182] width 17 height 7
click at [646, 390] on div "Build" at bounding box center [644, 389] width 11 height 7
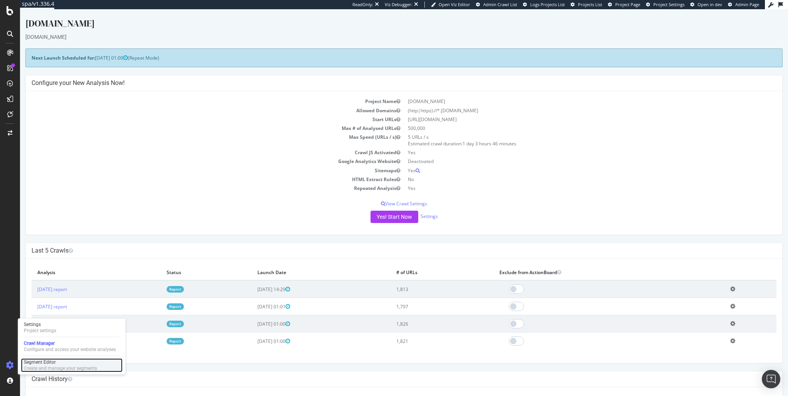
click at [42, 364] on div "Segment Editor" at bounding box center [60, 362] width 73 height 6
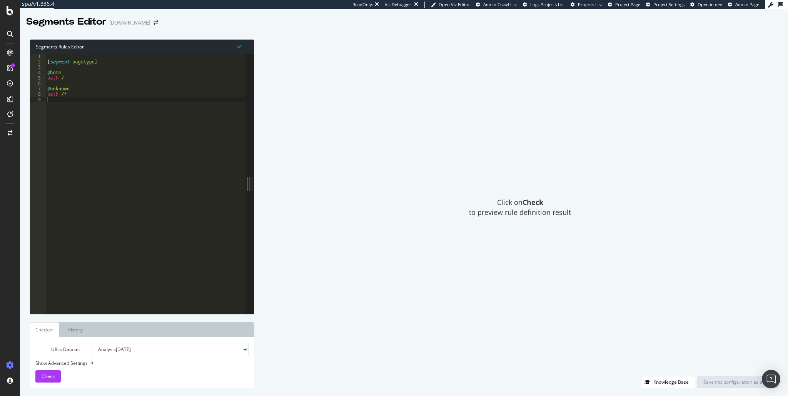
click at [386, 64] on div "Click on Check to preview rule definition result" at bounding box center [520, 207] width 516 height 337
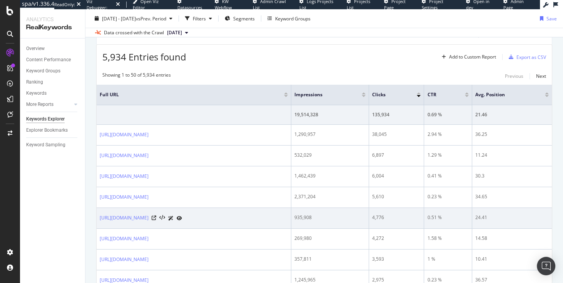
scroll to position [229, 0]
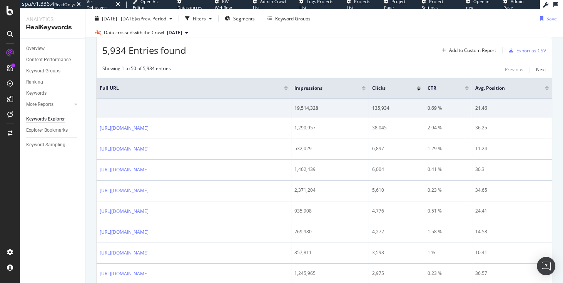
click at [365, 86] on div at bounding box center [364, 87] width 4 height 2
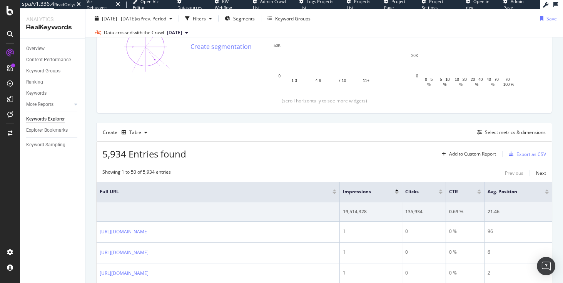
scroll to position [229, 0]
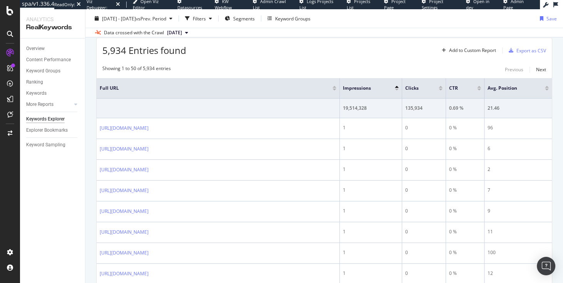
click at [397, 88] on div at bounding box center [397, 89] width 4 height 2
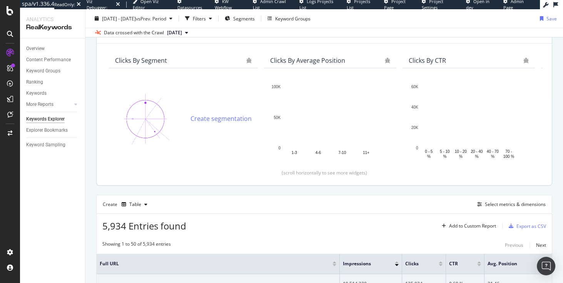
scroll to position [132, 0]
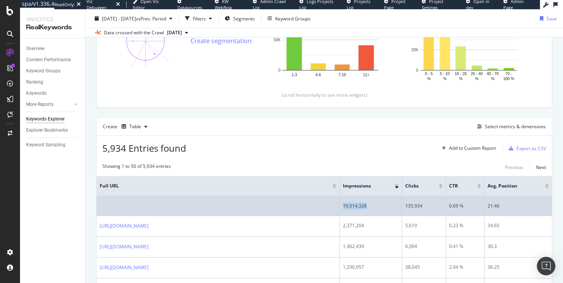
drag, startPoint x: 366, startPoint y: 205, endPoint x: 335, endPoint y: 205, distance: 30.8
click at [335, 205] on tr "19,514,328 135,934 0.69 % 21.46" at bounding box center [324, 206] width 455 height 20
copy tr "19,514,328"
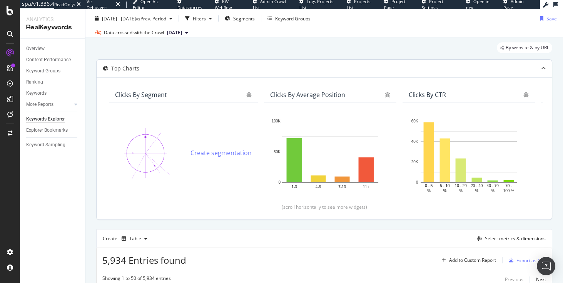
scroll to position [0, 0]
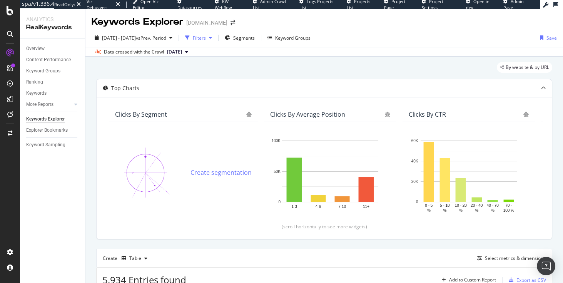
click at [206, 37] on div "Filters" at bounding box center [199, 38] width 13 height 7
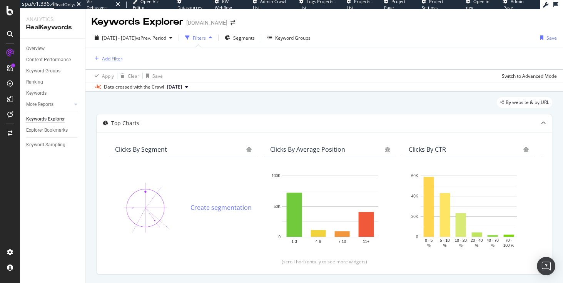
click at [105, 57] on div "Add Filter" at bounding box center [112, 58] width 20 height 7
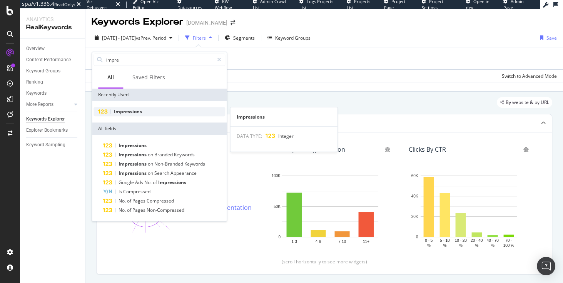
type input "impre"
click at [125, 110] on span "Impressions" at bounding box center [128, 111] width 28 height 7
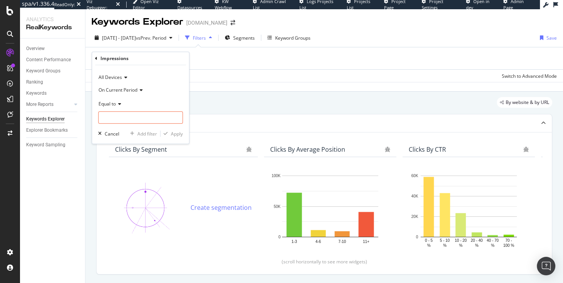
click at [117, 103] on icon at bounding box center [118, 104] width 5 height 5
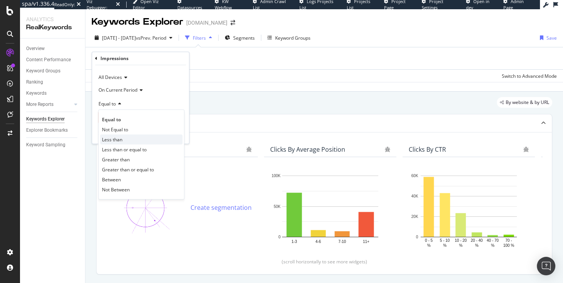
click at [116, 139] on span "Less than" at bounding box center [112, 139] width 20 height 7
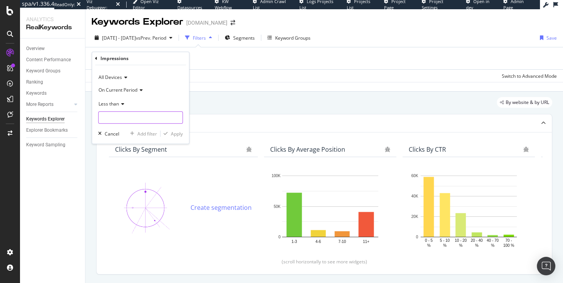
click at [128, 118] on input "number" at bounding box center [140, 117] width 85 height 12
paste input "19514328"
type input "19514328"
click at [174, 135] on div "Apply" at bounding box center [177, 133] width 12 height 7
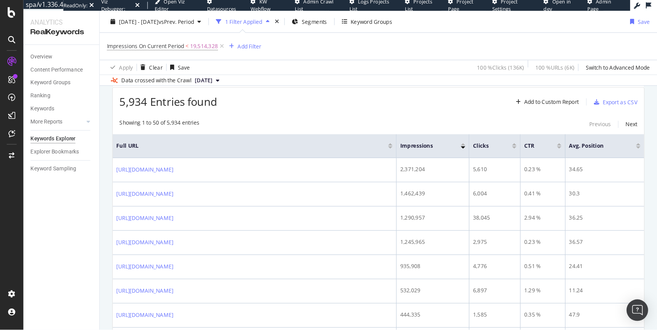
scroll to position [231, 0]
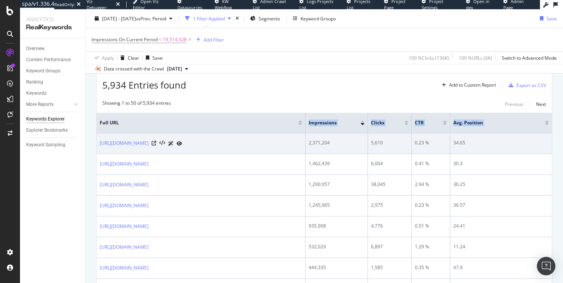
drag, startPoint x: 338, startPoint y: 116, endPoint x: 161, endPoint y: 132, distance: 178.0
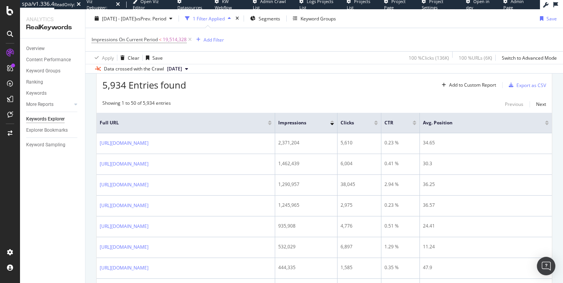
drag, startPoint x: 305, startPoint y: 115, endPoint x: 209, endPoint y: 129, distance: 97.2
click at [212, 130] on th "Full URL" at bounding box center [186, 123] width 179 height 20
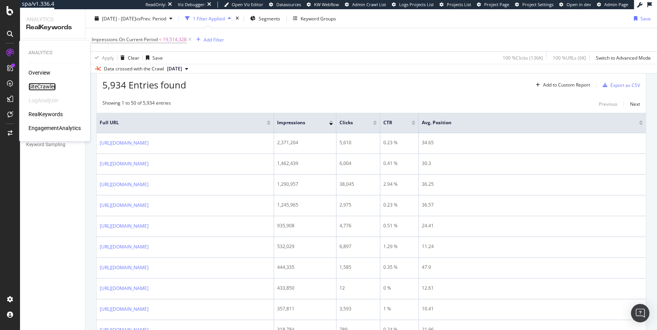
click at [45, 85] on div "SiteCrawler" at bounding box center [41, 87] width 27 height 8
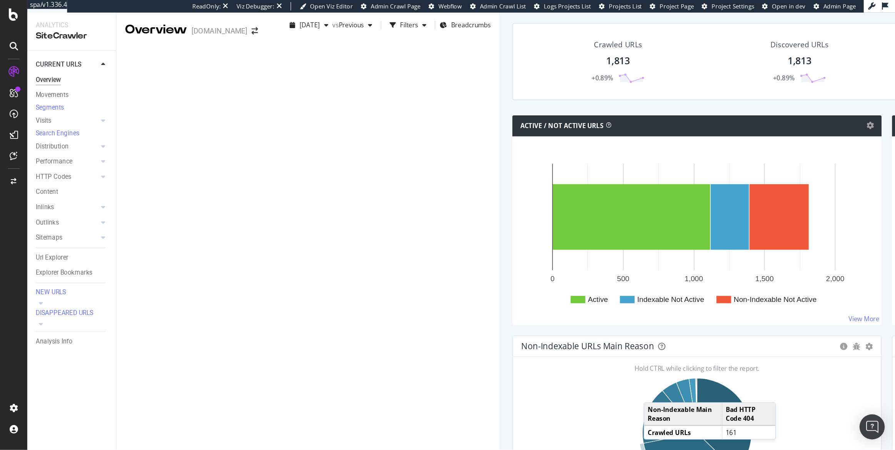
scroll to position [85, 0]
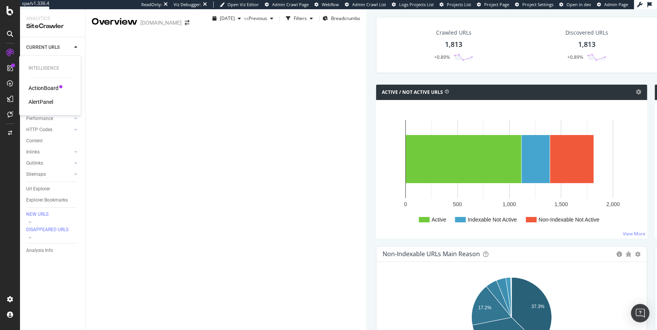
click at [43, 88] on div "ActionBoard" at bounding box center [43, 88] width 30 height 8
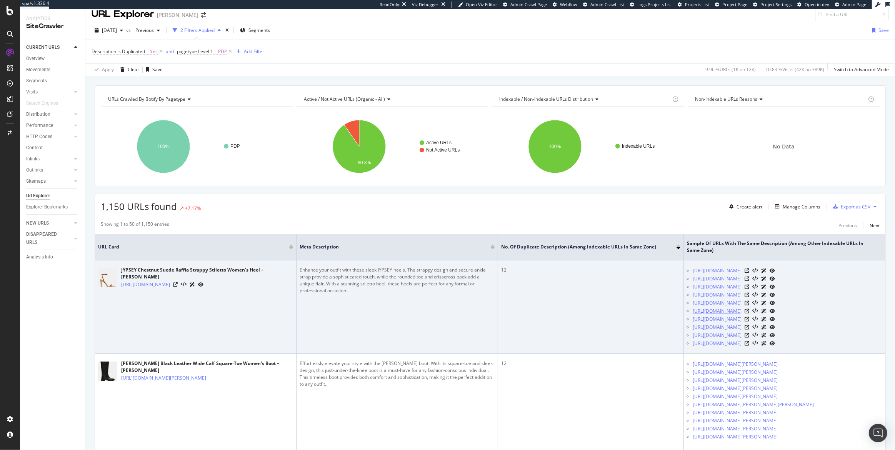
scroll to position [10, 0]
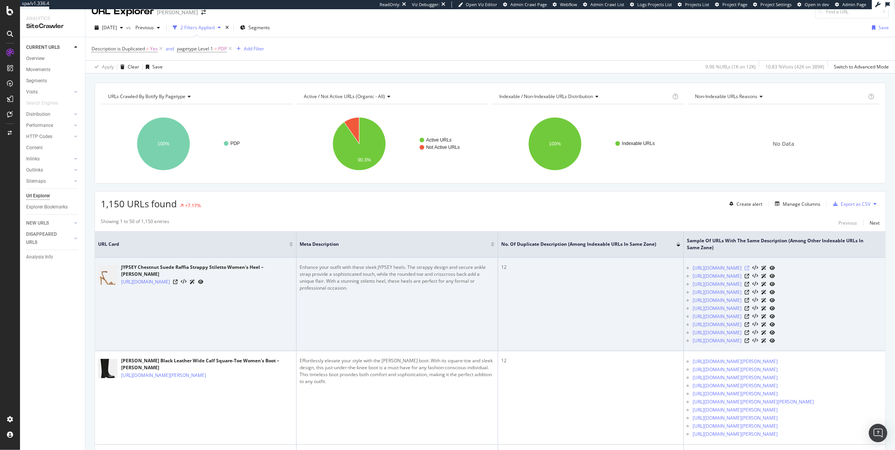
click at [656, 268] on icon at bounding box center [747, 268] width 5 height 5
click at [656, 277] on icon at bounding box center [747, 276] width 5 height 5
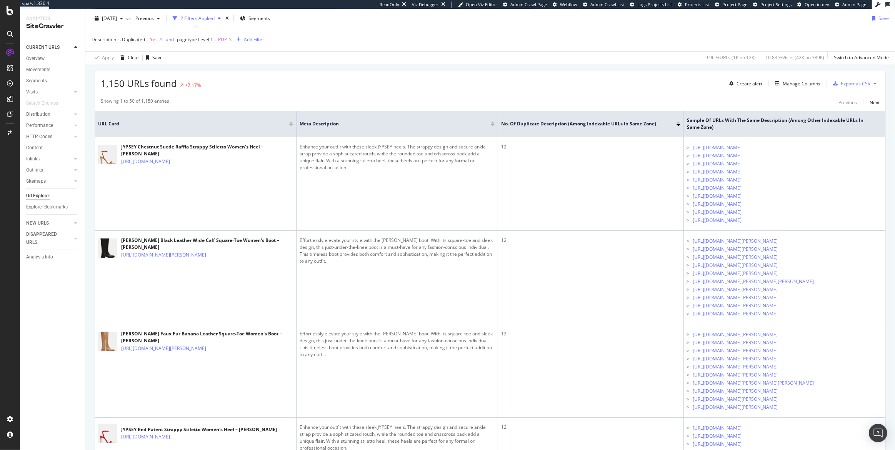
scroll to position [115, 0]
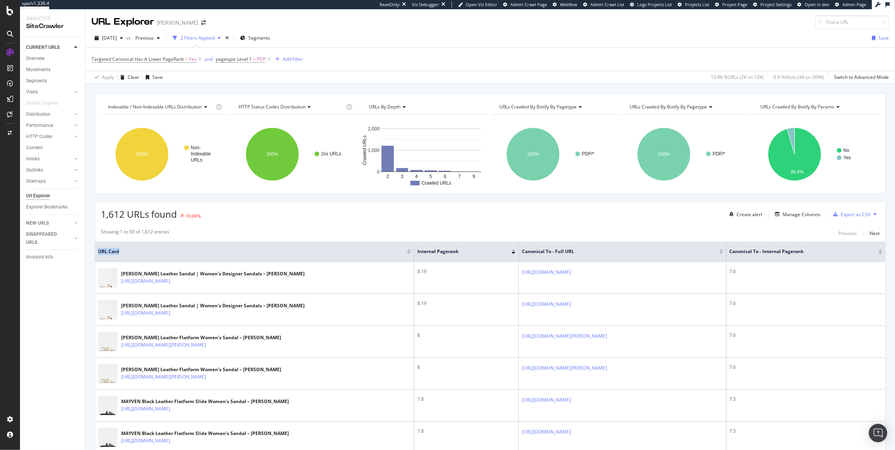
drag, startPoint x: 370, startPoint y: 244, endPoint x: 319, endPoint y: 246, distance: 51.2
click at [319, 246] on th "URL Card" at bounding box center [254, 252] width 319 height 20
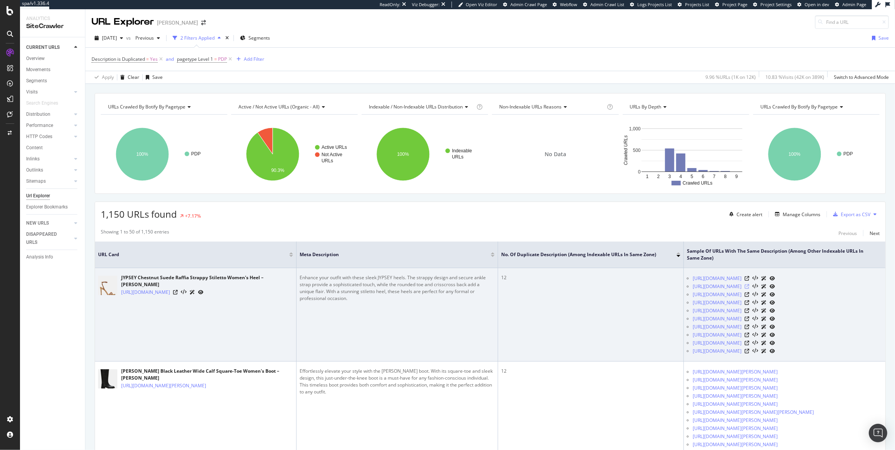
click at [749, 285] on icon at bounding box center [747, 286] width 5 height 5
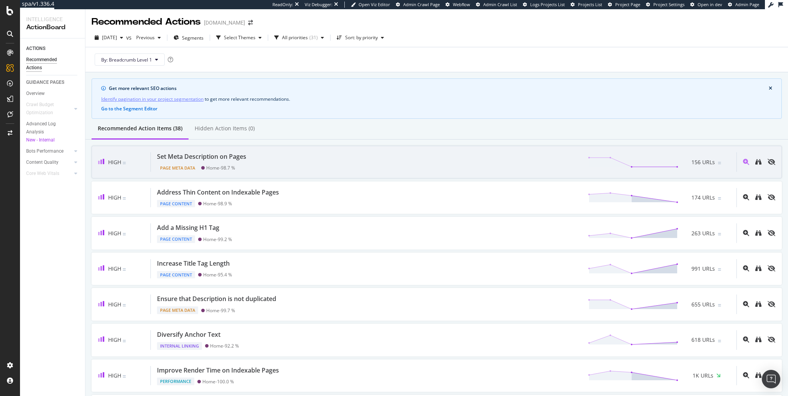
click at [243, 154] on div "Set Meta Description on Pages" at bounding box center [201, 156] width 89 height 9
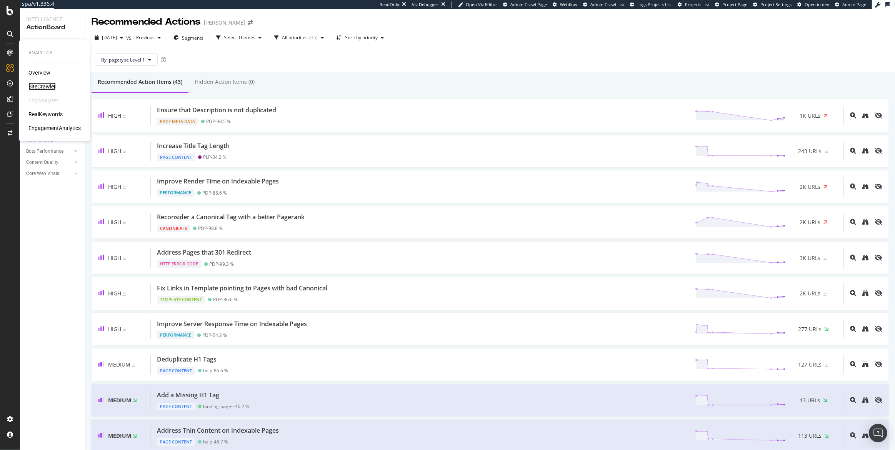
click at [43, 86] on div "SiteCrawler" at bounding box center [41, 87] width 27 height 8
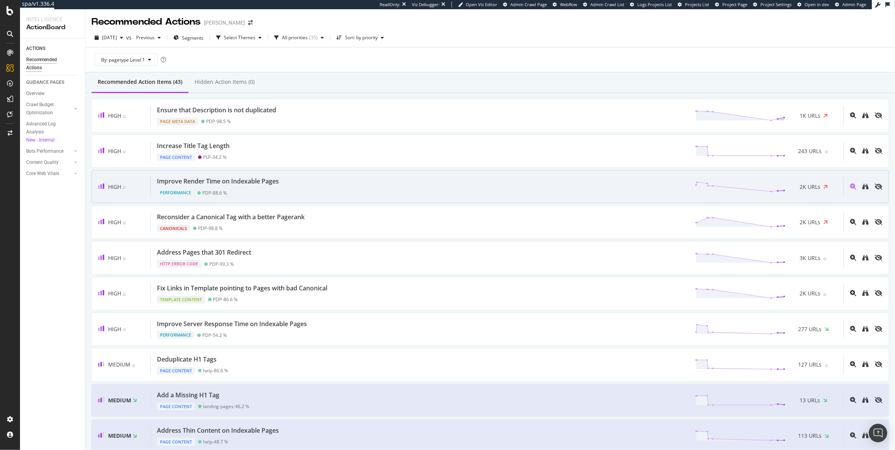
click at [252, 192] on div "Performance PDP - 88.6 %" at bounding box center [219, 191] width 125 height 11
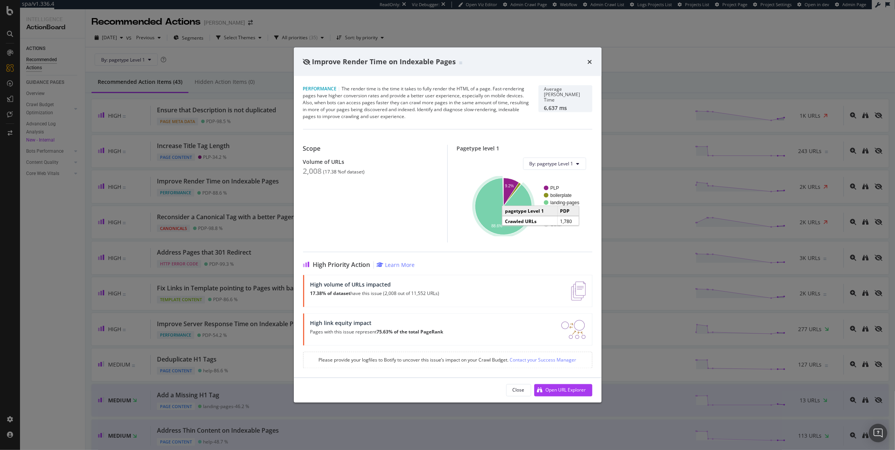
click at [486, 213] on icon "A chart." at bounding box center [503, 206] width 57 height 57
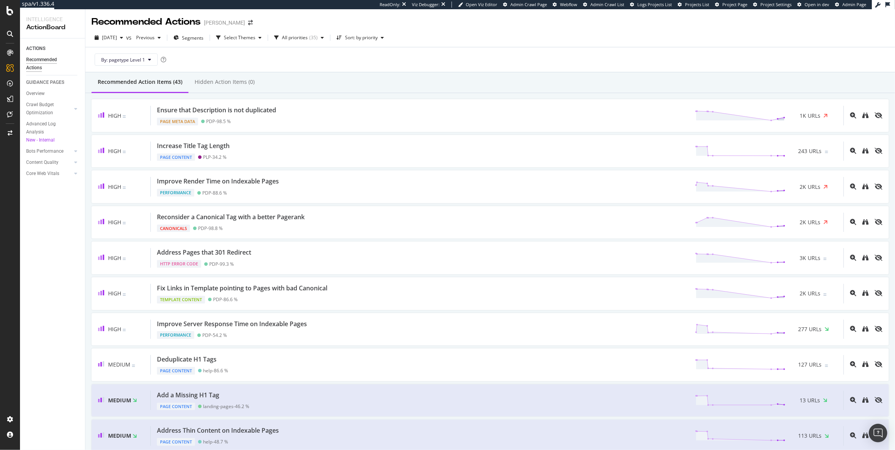
click at [521, 70] on div "By: pagetype Level 1" at bounding box center [491, 59] width 798 height 25
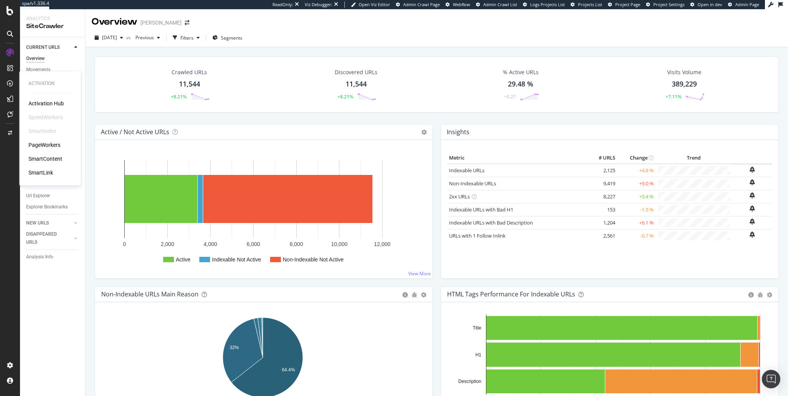
click at [45, 144] on div "PageWorkers" at bounding box center [44, 145] width 32 height 8
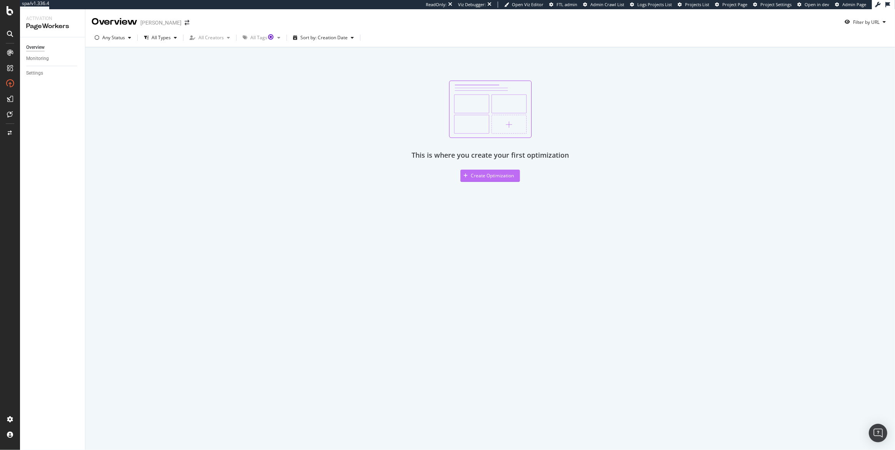
click at [484, 177] on div "Create Optimization" at bounding box center [492, 175] width 43 height 7
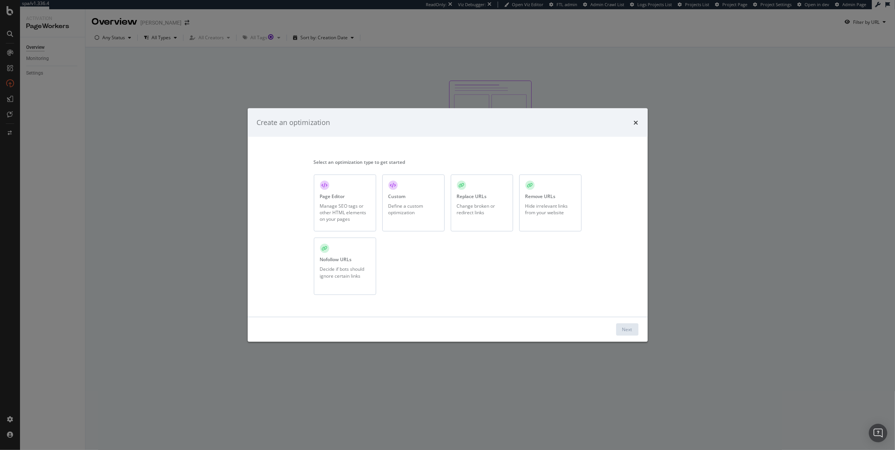
click at [484, 200] on div "Replace URLs Change broken or redirect links" at bounding box center [482, 202] width 62 height 57
click at [630, 332] on div "Next" at bounding box center [627, 329] width 10 height 7
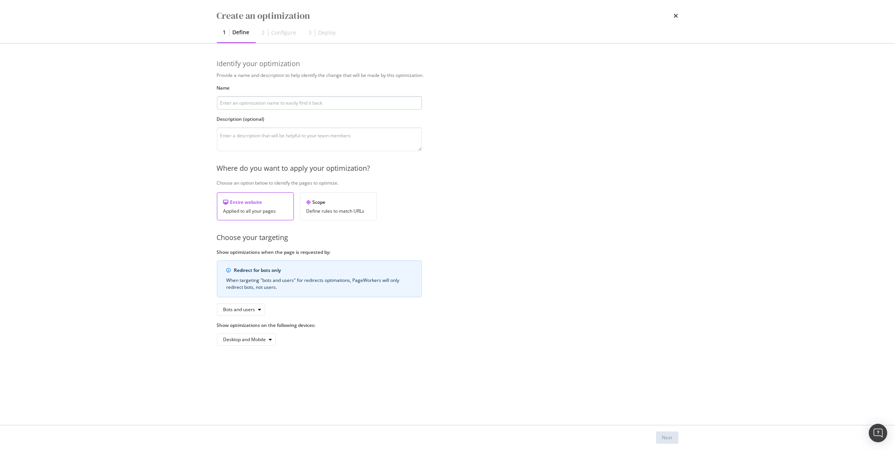
click at [303, 107] on input "modal" at bounding box center [319, 102] width 205 height 13
type input "E"
type input "Eliminate Redirects"
click at [294, 160] on div "Provide a name and description to help identify the change that will be made by…" at bounding box center [448, 209] width 462 height 274
click at [294, 145] on textarea "modal" at bounding box center [319, 139] width 205 height 24
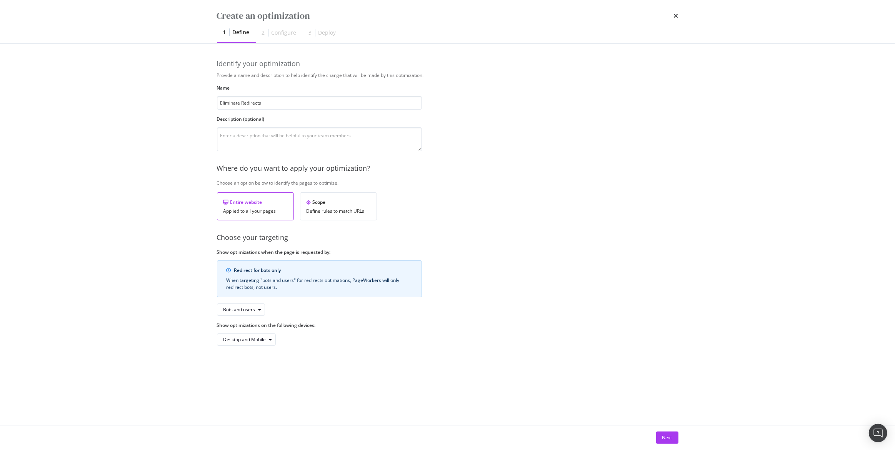
click at [235, 212] on div "Applied to all your pages" at bounding box center [256, 211] width 64 height 5
click at [257, 279] on div "When targeting "bots and users" for redirects optimations, PageWorkers will onl…" at bounding box center [320, 284] width 186 height 14
click at [234, 310] on div "Bots and users" at bounding box center [240, 309] width 32 height 5
click at [240, 332] on div "Bots only" at bounding box center [237, 335] width 20 height 7
click at [673, 443] on button "Next" at bounding box center [667, 438] width 22 height 12
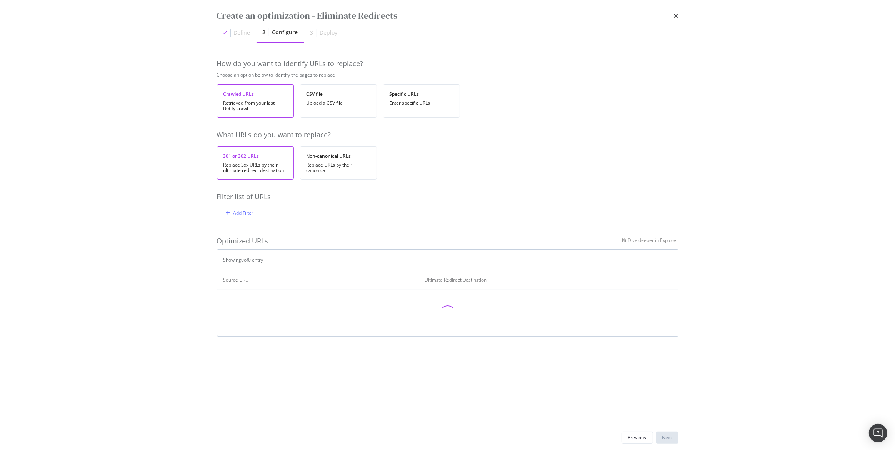
click at [250, 162] on div "Replace 3xx URLs by their ultimate redirect destination" at bounding box center [256, 167] width 64 height 11
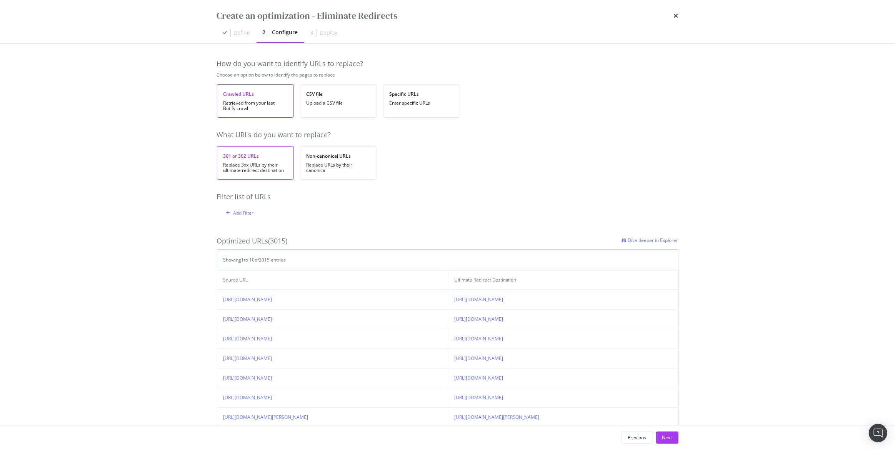
click at [249, 113] on div "Crawled URLs Retrieved from your last Botify crawl" at bounding box center [255, 100] width 77 height 33
click at [252, 172] on div "Replace 3xx URLs by their ultimate redirect destination" at bounding box center [256, 167] width 64 height 11
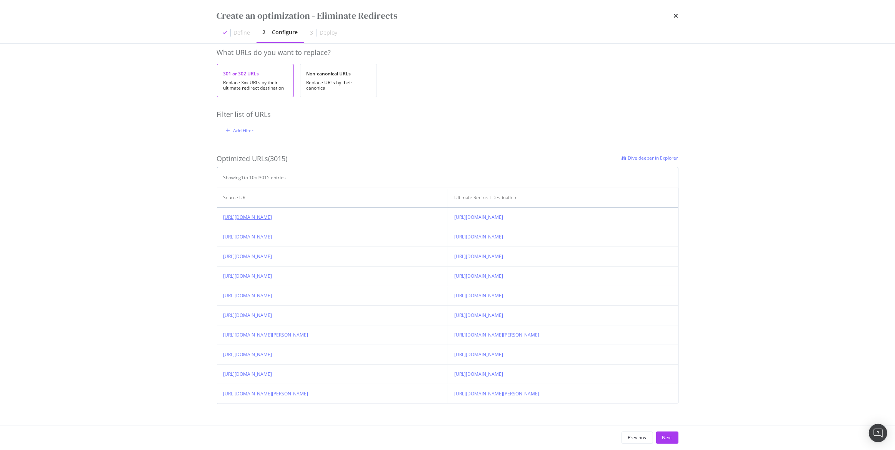
scroll to position [88, 0]
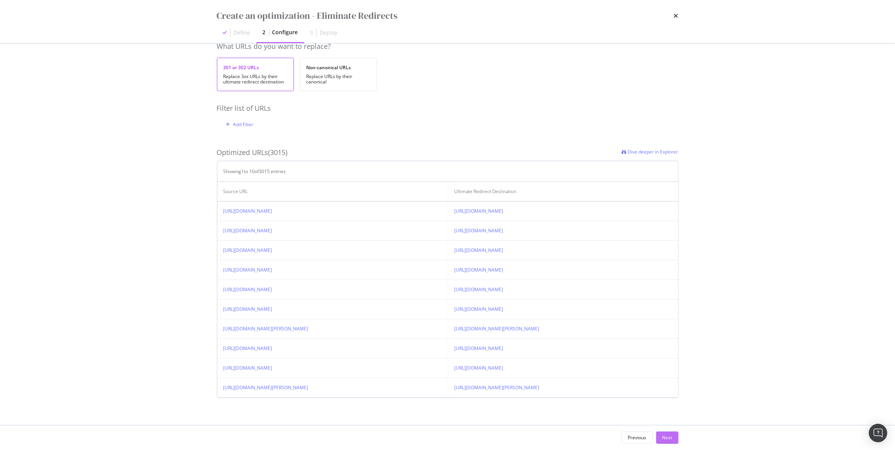
click at [663, 442] on div "Next" at bounding box center [668, 438] width 10 height 12
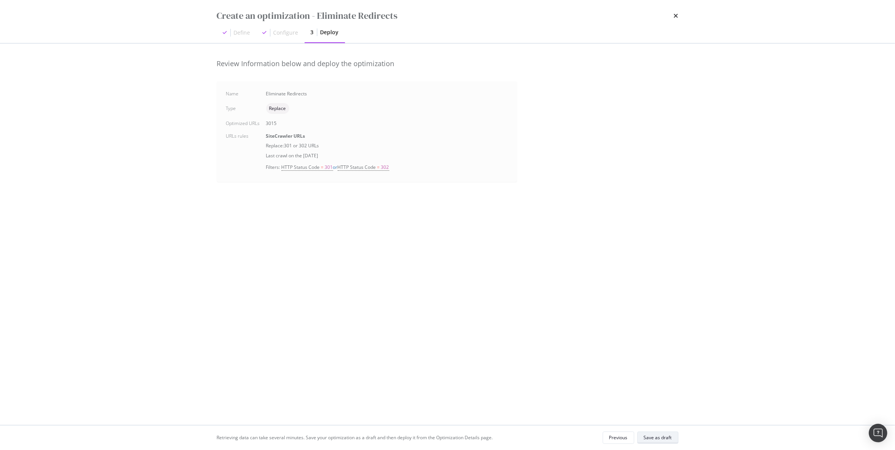
scroll to position [0, 0]
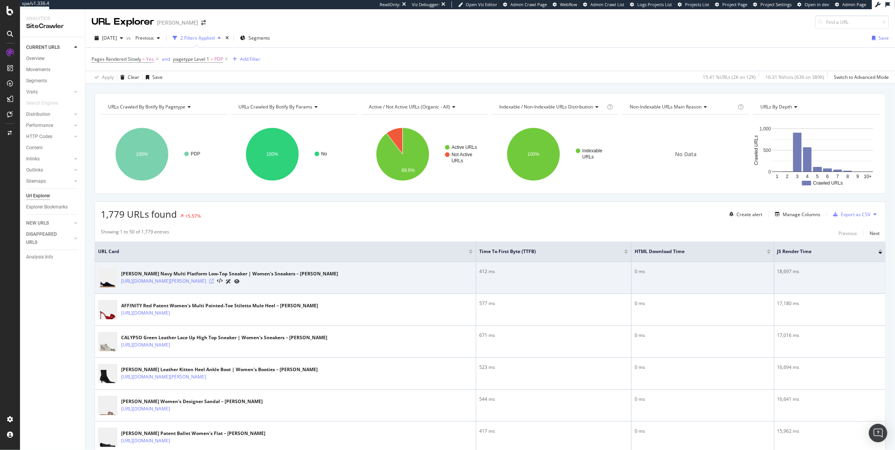
click at [214, 282] on icon at bounding box center [211, 281] width 5 height 5
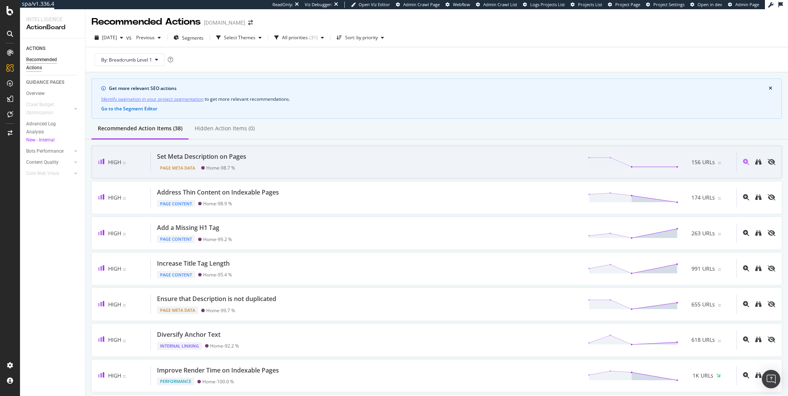
click at [220, 153] on div "Set Meta Description on Pages" at bounding box center [201, 156] width 89 height 9
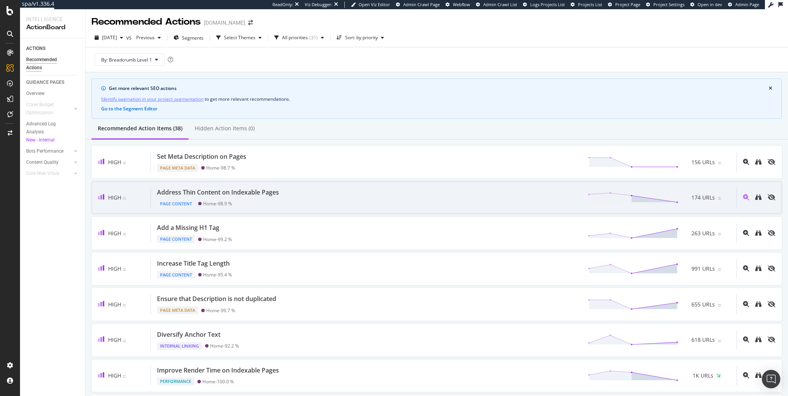
click at [243, 195] on div "Address Thin Content on Indexable Pages" at bounding box center [218, 192] width 122 height 9
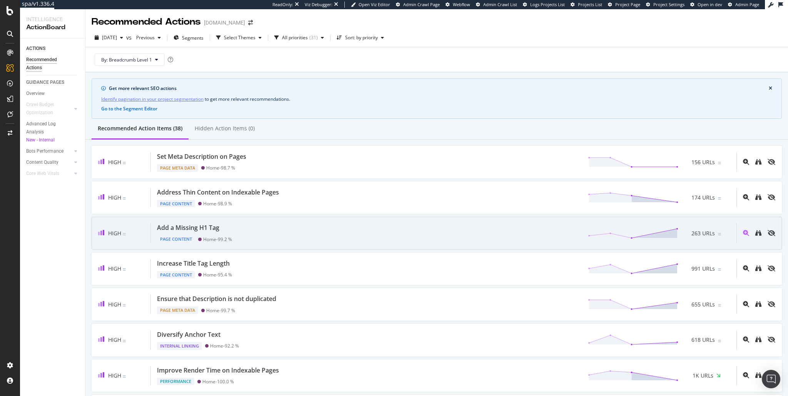
click at [255, 227] on div "Add a Missing H1 Tag Page Content Home - 99.2 % 263 URLs" at bounding box center [444, 234] width 586 height 20
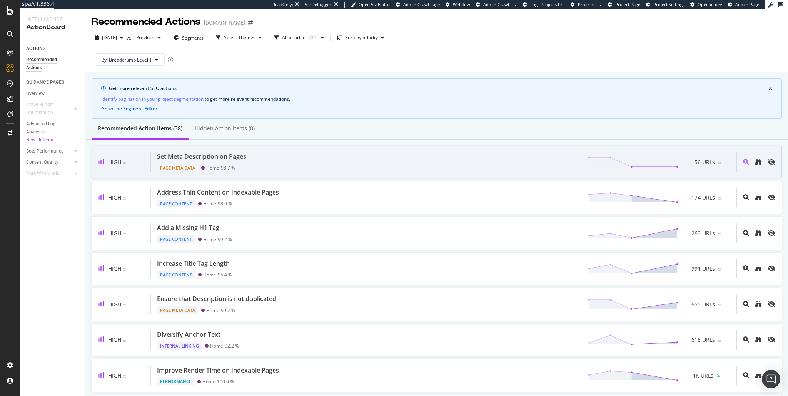
click at [245, 157] on div "Set Meta Description on Pages" at bounding box center [201, 156] width 89 height 9
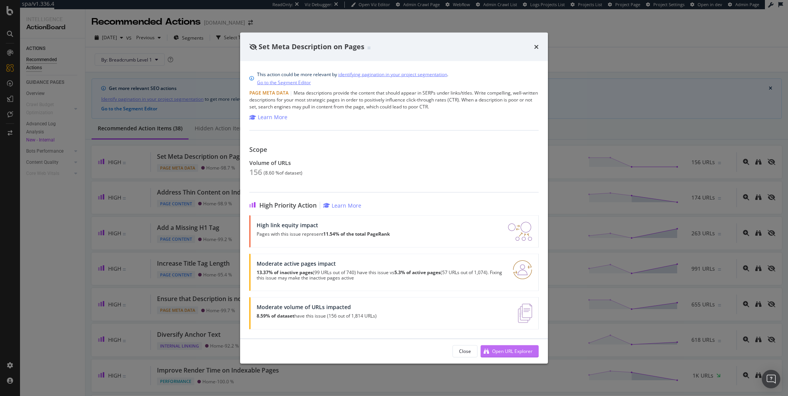
click at [525, 351] on div "Open URL Explorer" at bounding box center [512, 351] width 40 height 7
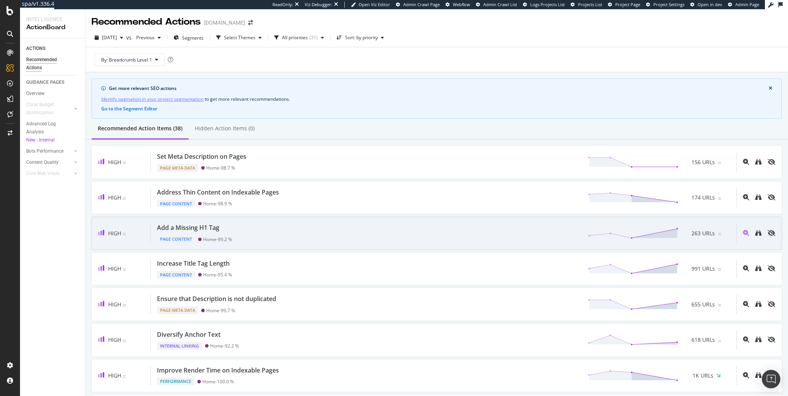
click at [298, 229] on div "Add a Missing H1 Tag Page Content Home - 99.2 % 263 URLs" at bounding box center [444, 234] width 586 height 20
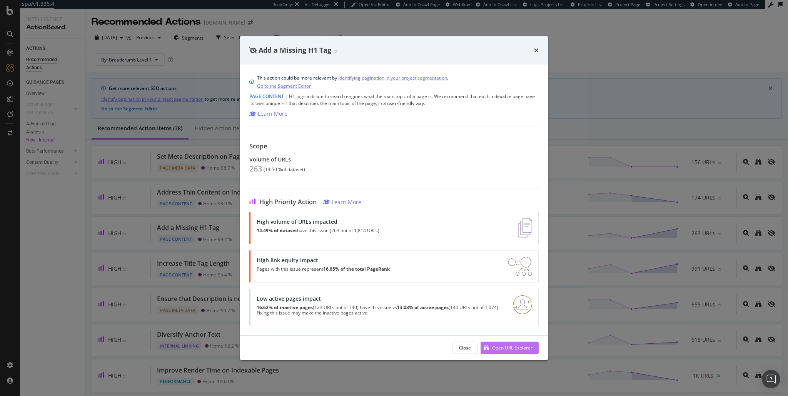
click at [512, 352] on div "Open URL Explorer" at bounding box center [507, 348] width 52 height 12
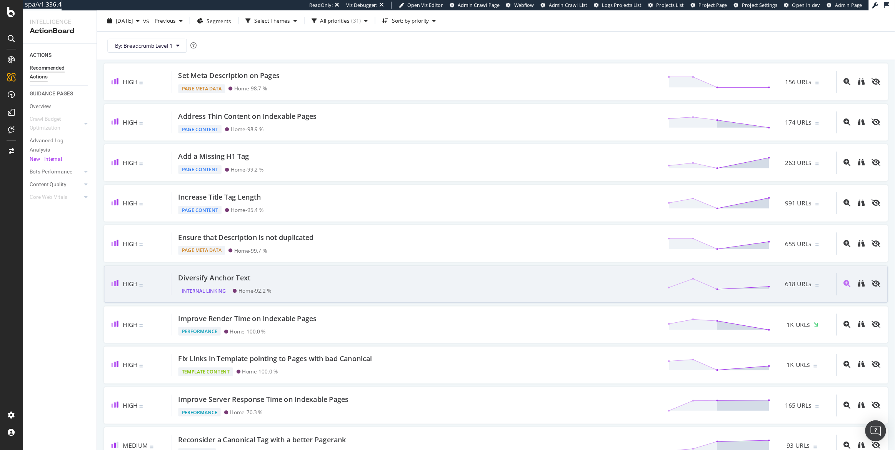
scroll to position [92, 0]
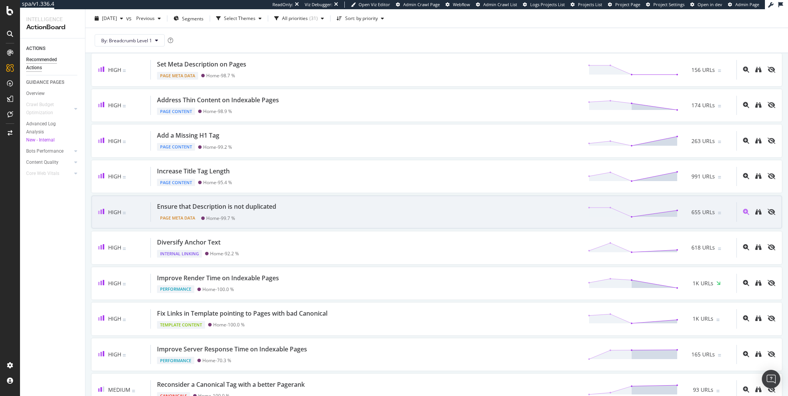
click at [204, 210] on div "Ensure that Description is not duplicated" at bounding box center [216, 206] width 119 height 9
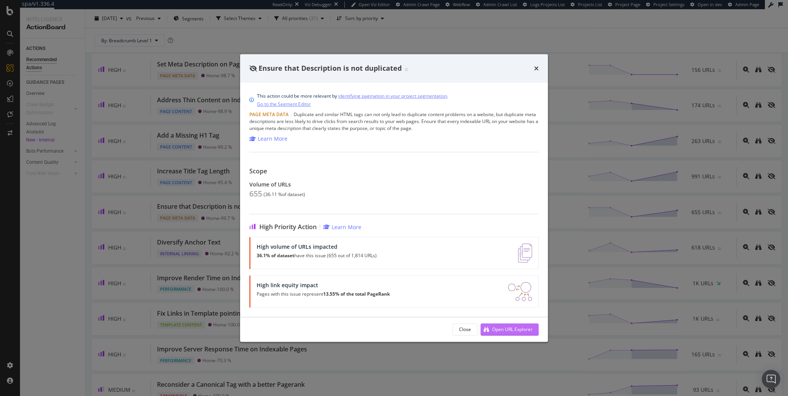
click at [517, 334] on div "Open URL Explorer" at bounding box center [507, 330] width 52 height 12
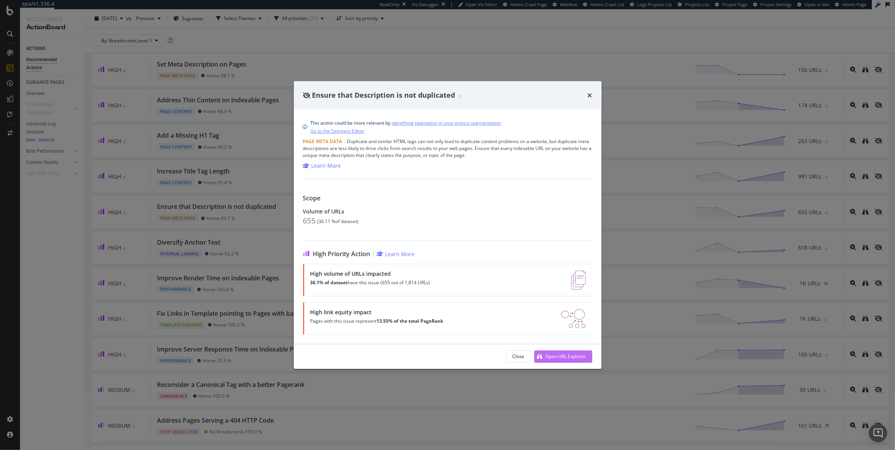
scroll to position [92, 0]
click at [591, 94] on icon "times" at bounding box center [590, 95] width 5 height 6
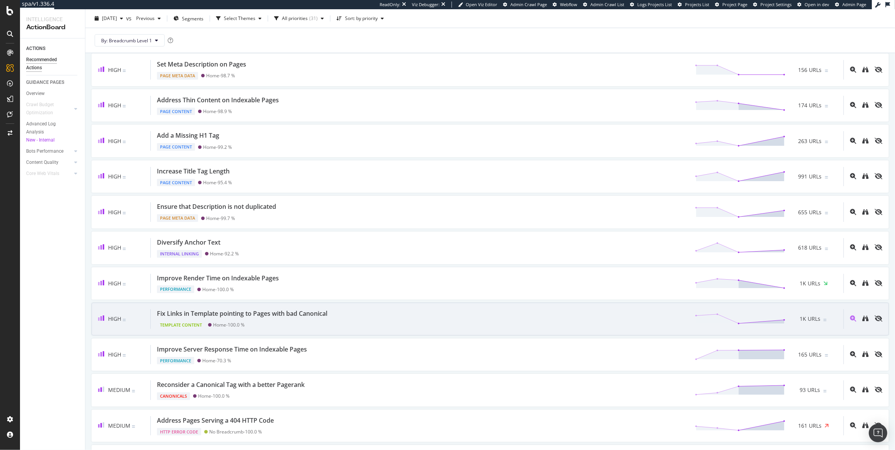
click at [277, 319] on div "Template Content Home - 100.0 %" at bounding box center [244, 323] width 174 height 11
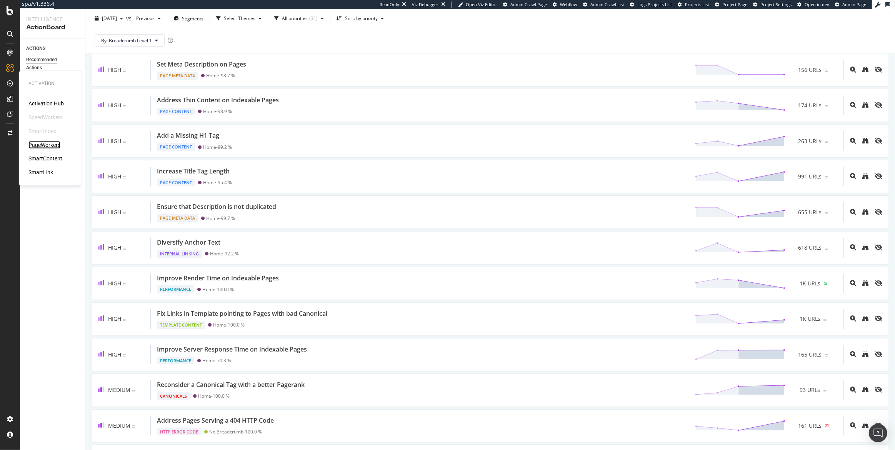
click at [47, 145] on div "PageWorkers" at bounding box center [44, 145] width 32 height 8
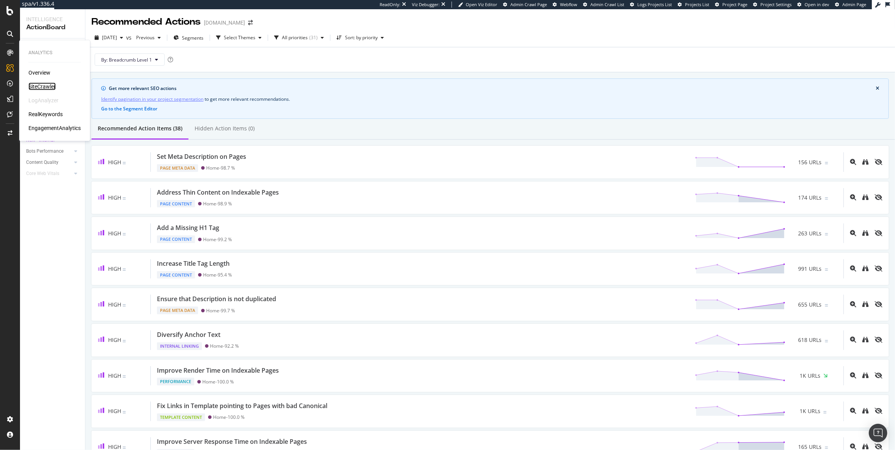
click at [41, 87] on div "SiteCrawler" at bounding box center [41, 87] width 27 height 8
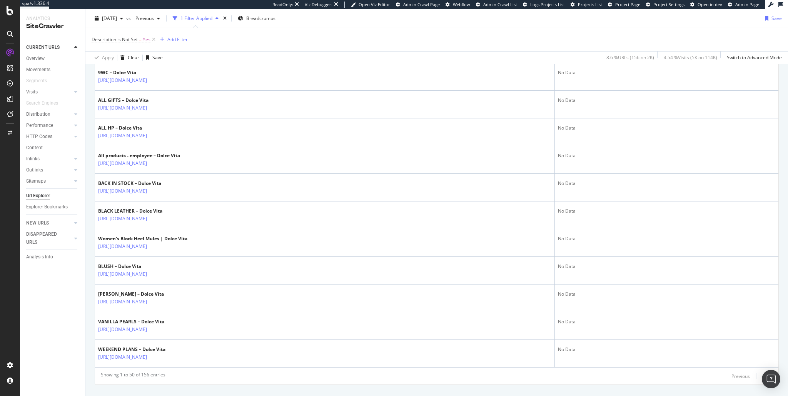
scroll to position [1290, 0]
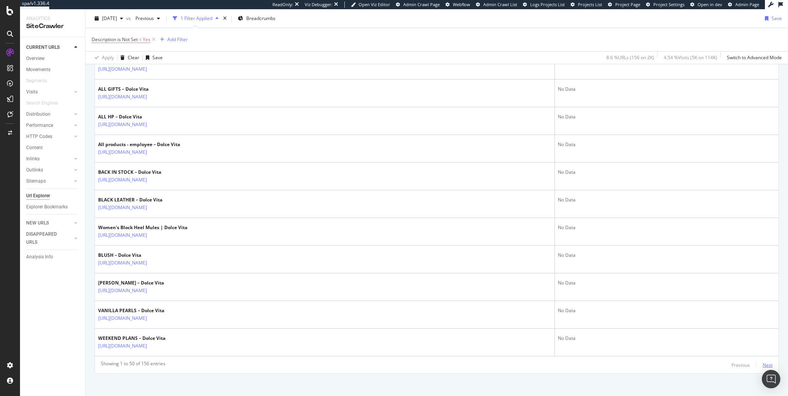
click at [764, 362] on div "Next" at bounding box center [768, 365] width 10 height 7
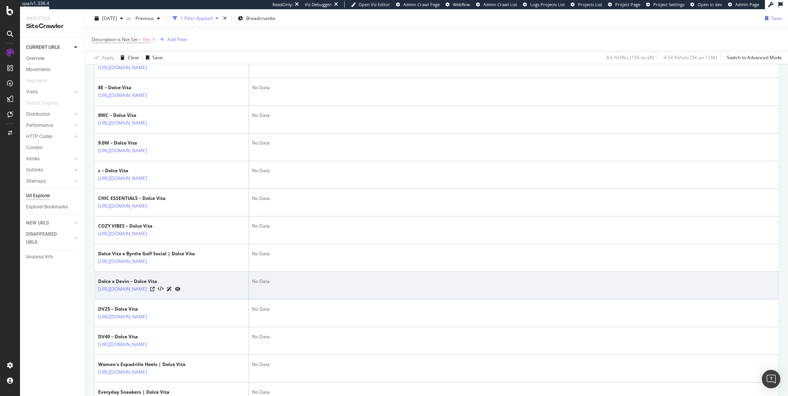
scroll to position [836, 0]
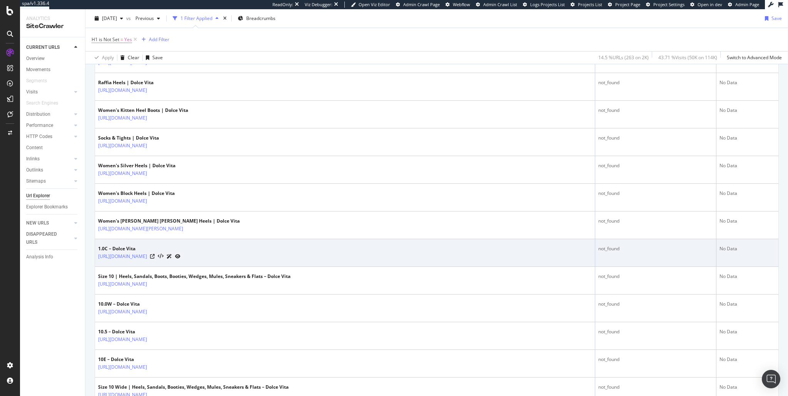
scroll to position [840, 0]
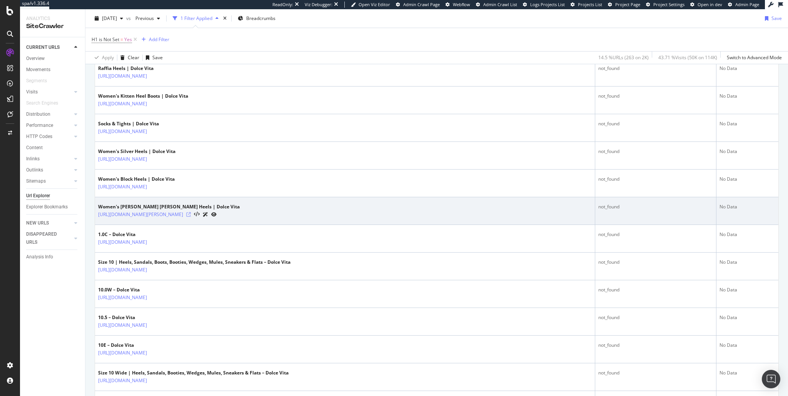
click at [191, 212] on icon at bounding box center [188, 214] width 5 height 5
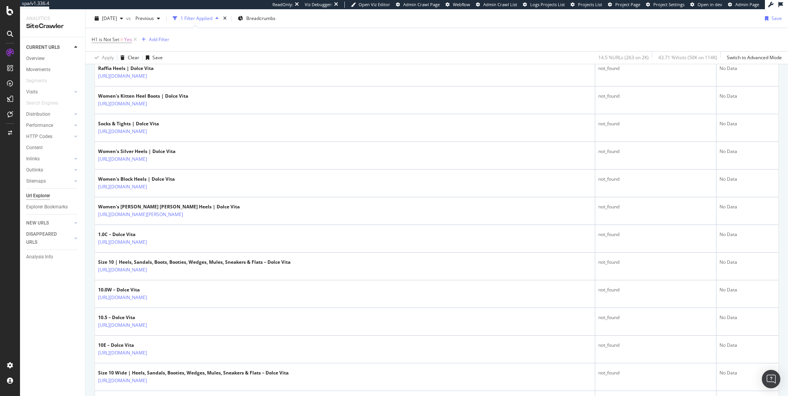
click at [416, 48] on div "H1 is Not Set = Yes Add Filter" at bounding box center [437, 39] width 690 height 23
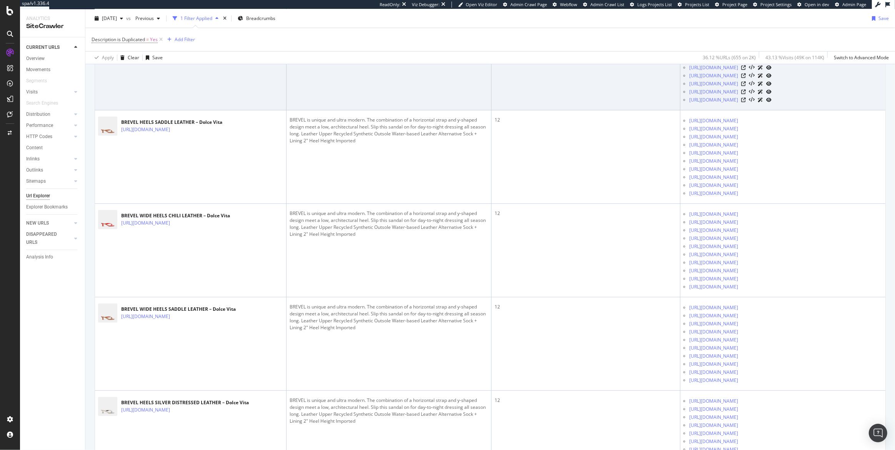
scroll to position [338, 0]
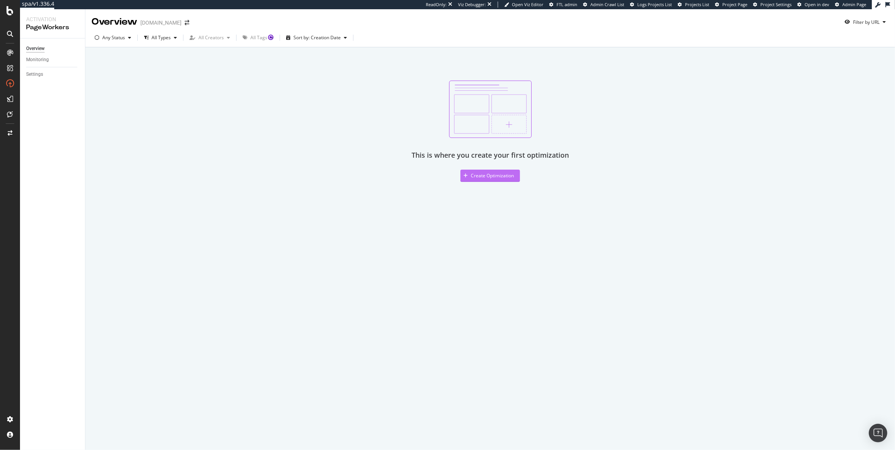
click at [505, 170] on button "Create Optimization" at bounding box center [491, 176] width 60 height 12
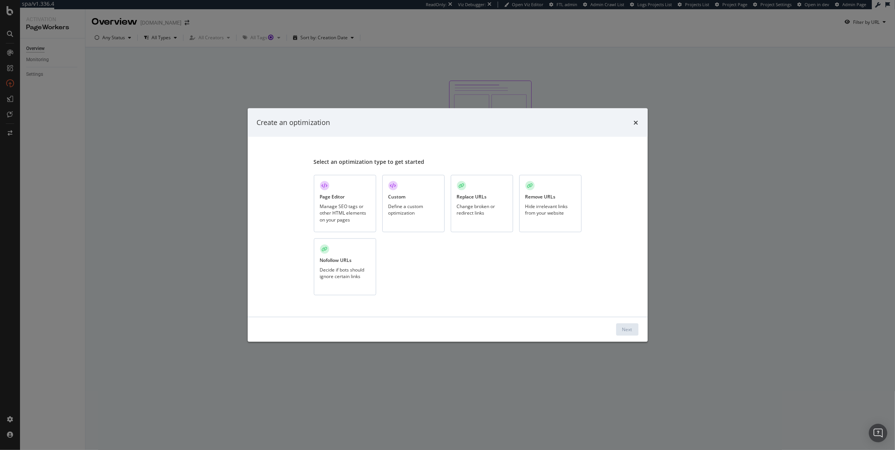
click at [485, 208] on div "Change broken or redirect links" at bounding box center [482, 209] width 50 height 13
click at [631, 332] on div "Next" at bounding box center [627, 329] width 10 height 7
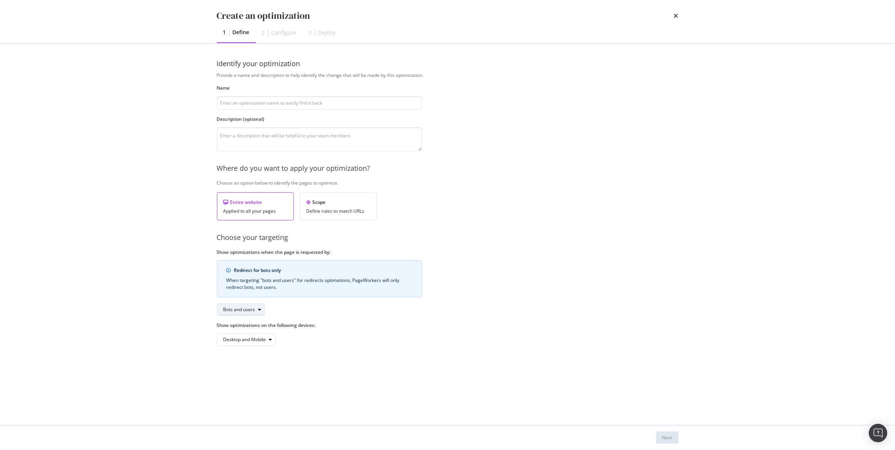
click at [250, 309] on div "Bots and users" at bounding box center [240, 309] width 32 height 5
click at [242, 335] on div "Bots only" at bounding box center [237, 335] width 20 height 7
click at [259, 106] on input "modal" at bounding box center [319, 102] width 205 height 13
type input "Point to Canonical"
click at [661, 432] on button "Next" at bounding box center [667, 438] width 22 height 12
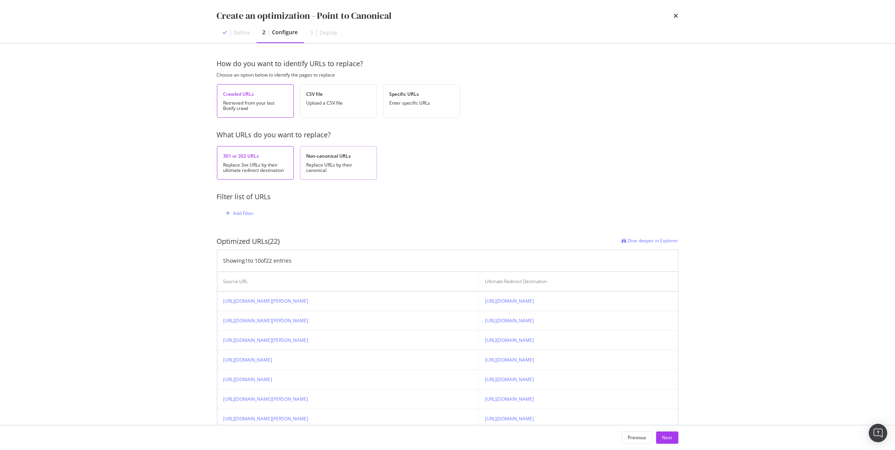
click at [330, 162] on div "Replace URLs by their canonical" at bounding box center [339, 167] width 64 height 11
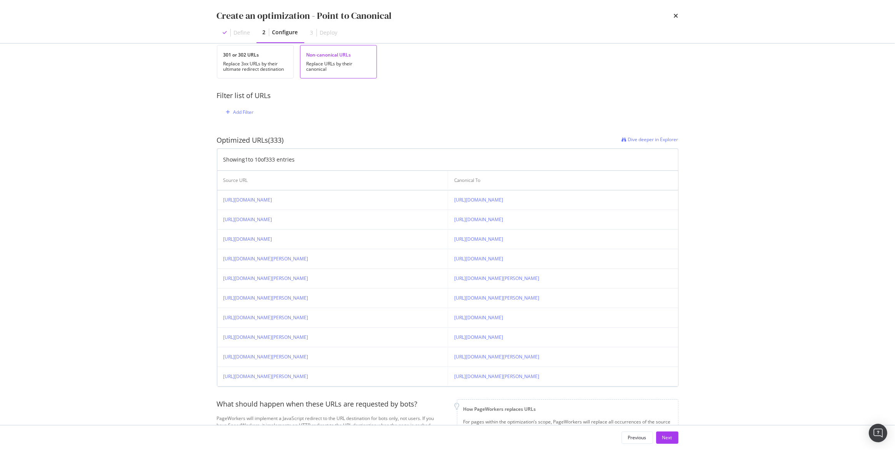
scroll to position [157, 0]
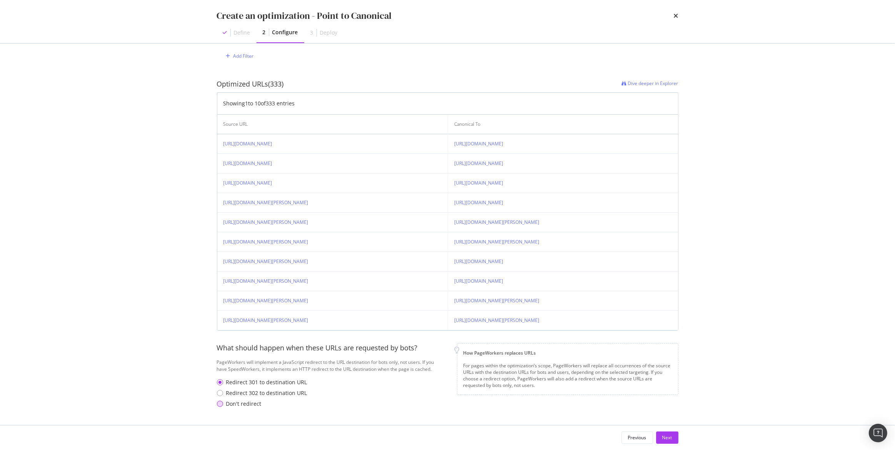
click at [231, 404] on div "Don't redirect" at bounding box center [243, 404] width 35 height 8
click at [667, 441] on div "Next" at bounding box center [668, 437] width 10 height 7
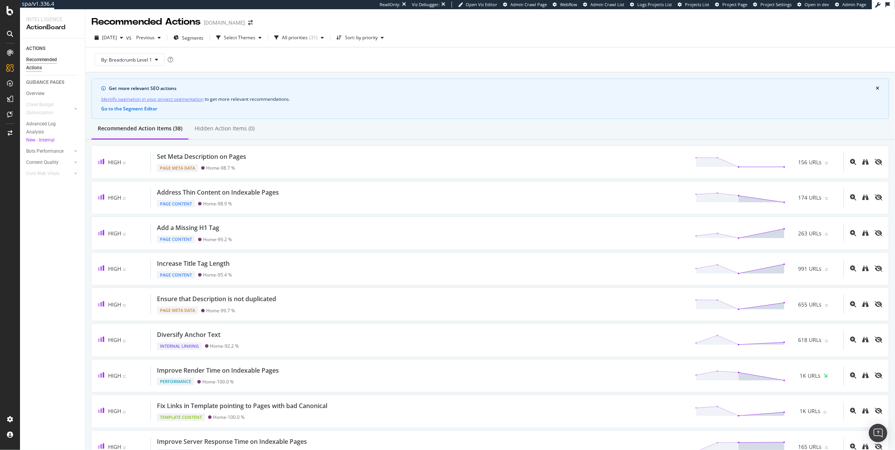
click at [803, 87] on div "Get more relevant SEO actions" at bounding box center [492, 88] width 767 height 7
